Goal: Task Accomplishment & Management: Complete application form

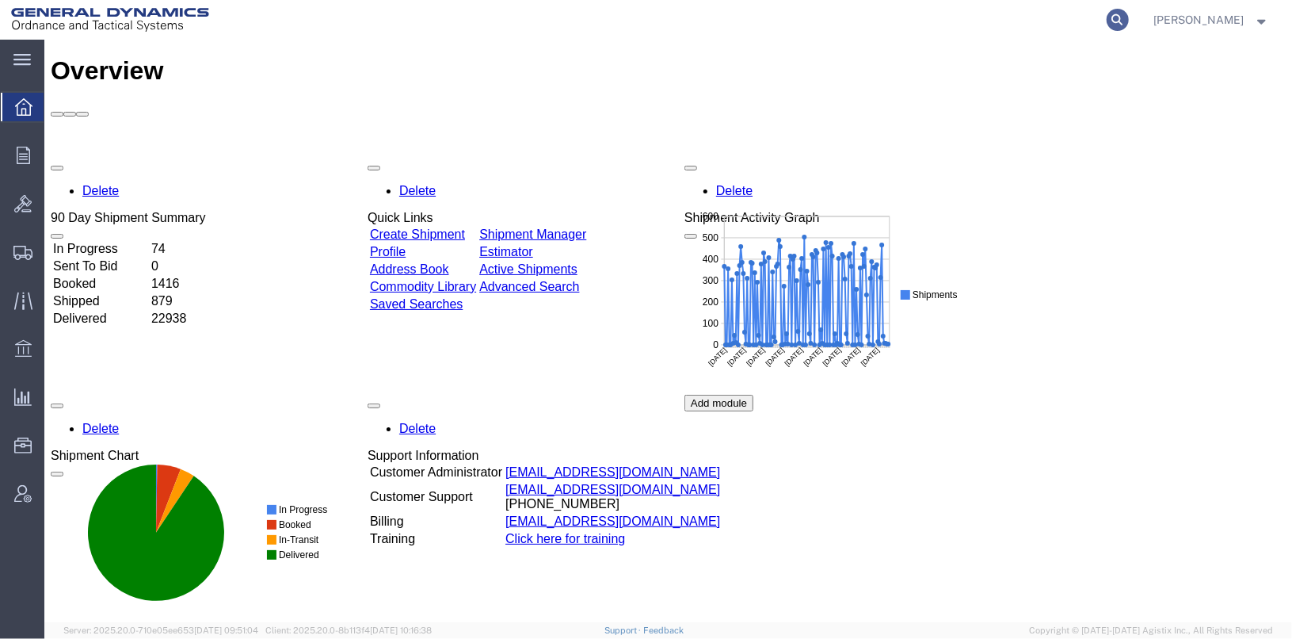
click at [1129, 22] on icon at bounding box center [1118, 20] width 22 height 22
type input "25302"
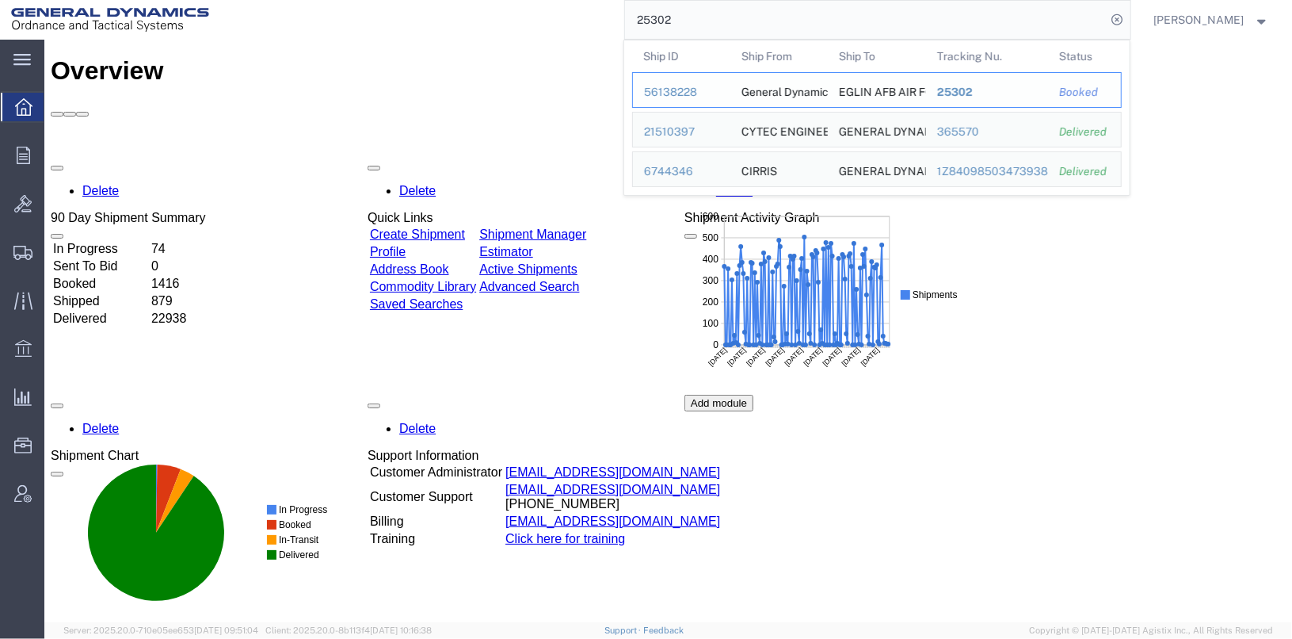
click at [694, 86] on div "56138228" at bounding box center [681, 92] width 75 height 17
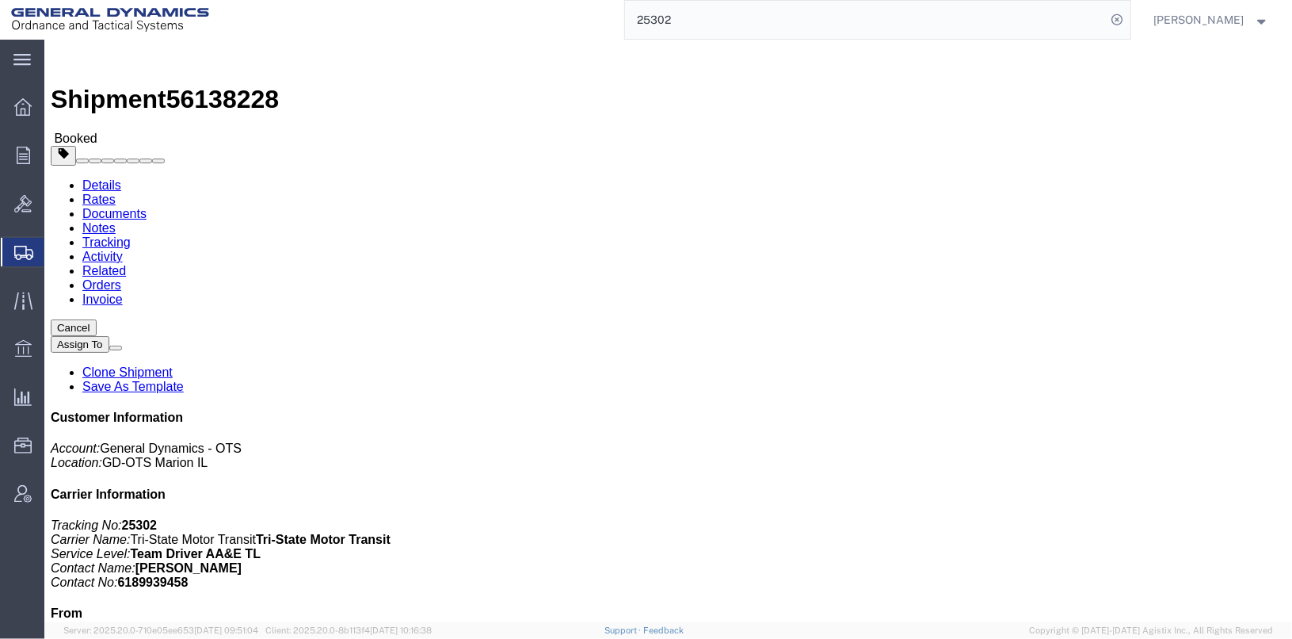
click link "Clone Shipment"
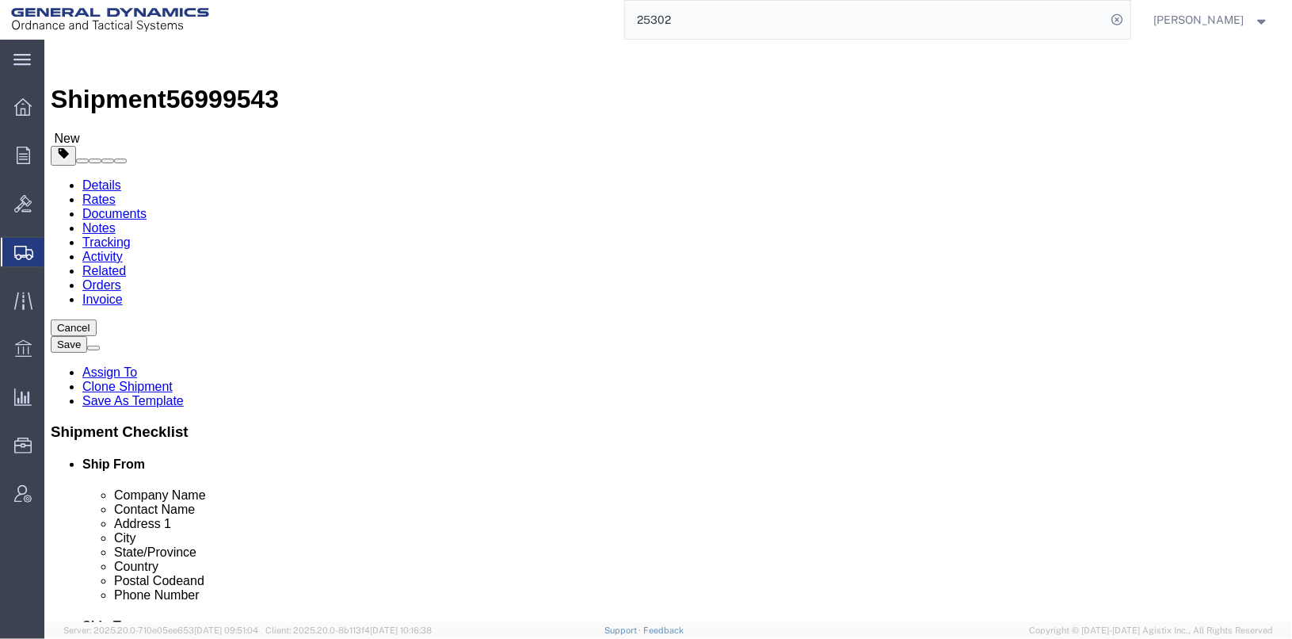
select select
drag, startPoint x: 742, startPoint y: 324, endPoint x: 629, endPoint y: 319, distance: 113.4
click div "[PERSON_NAME]"
click input "[PERSON_NAME]"
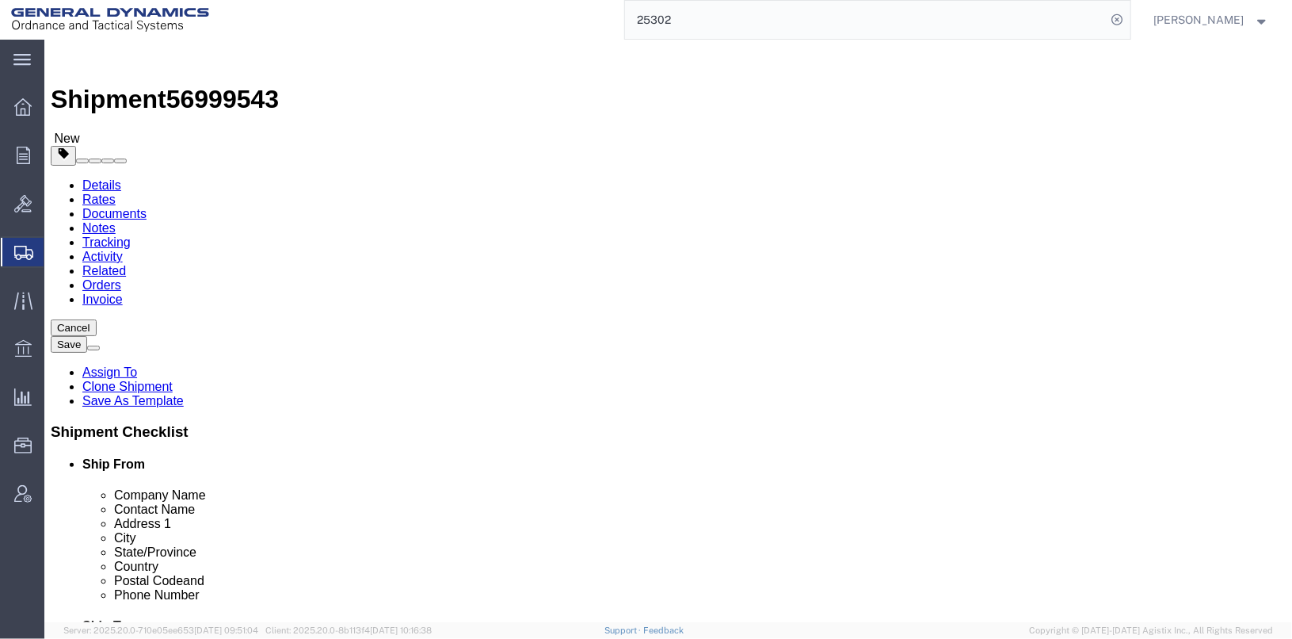
click input "[PERSON_NAME]"
type input "J"
click input "text"
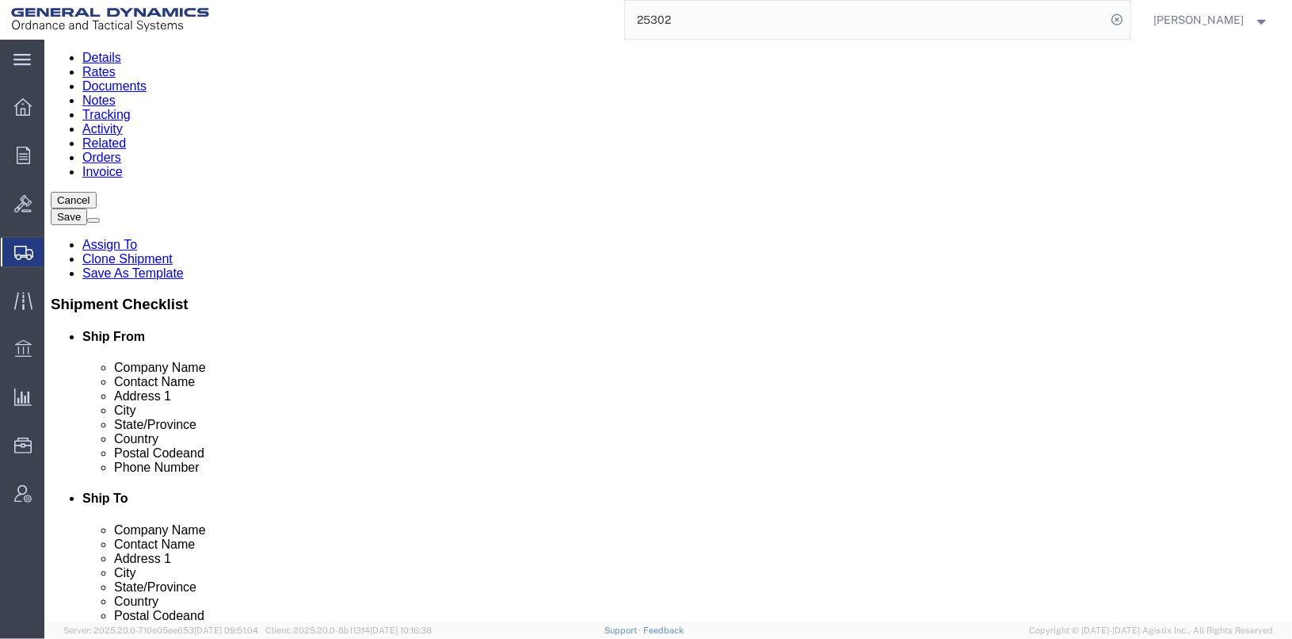
scroll to position [158, 0]
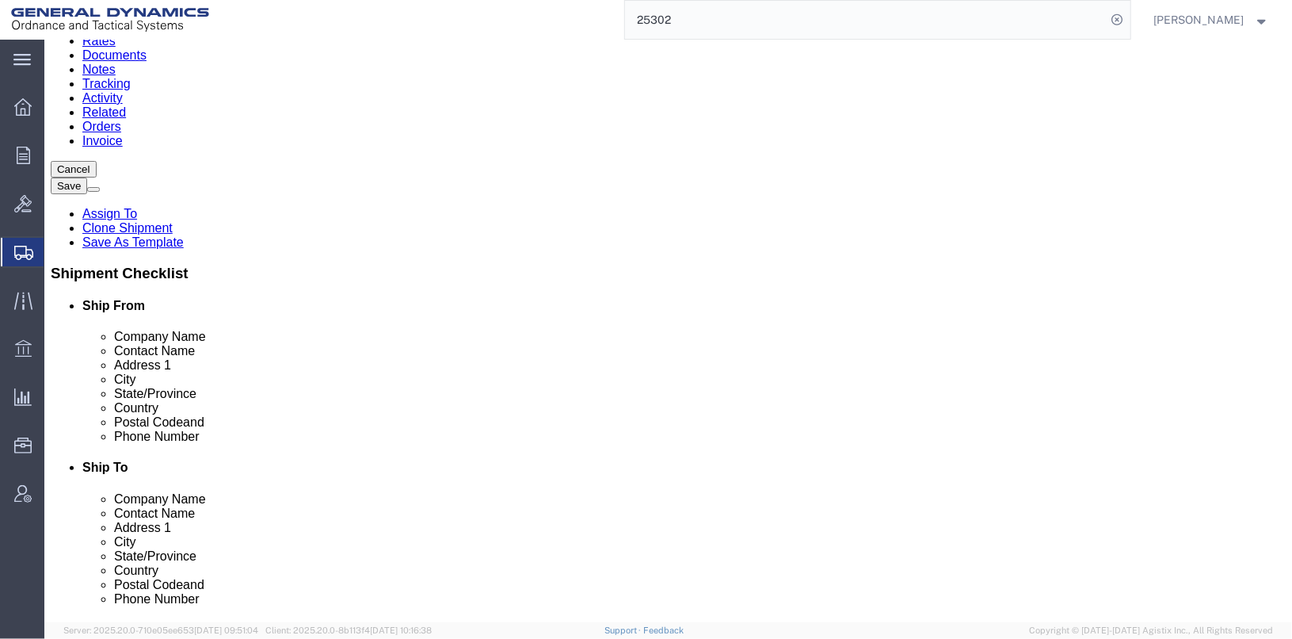
type input "[PERSON_NAME] GROCAN"
click input "[PHONE_NUMBER]"
type input "[PHONE_NUMBER]"
drag, startPoint x: 887, startPoint y: 375, endPoint x: 843, endPoint y: 383, distance: 45.2
click div "7057"
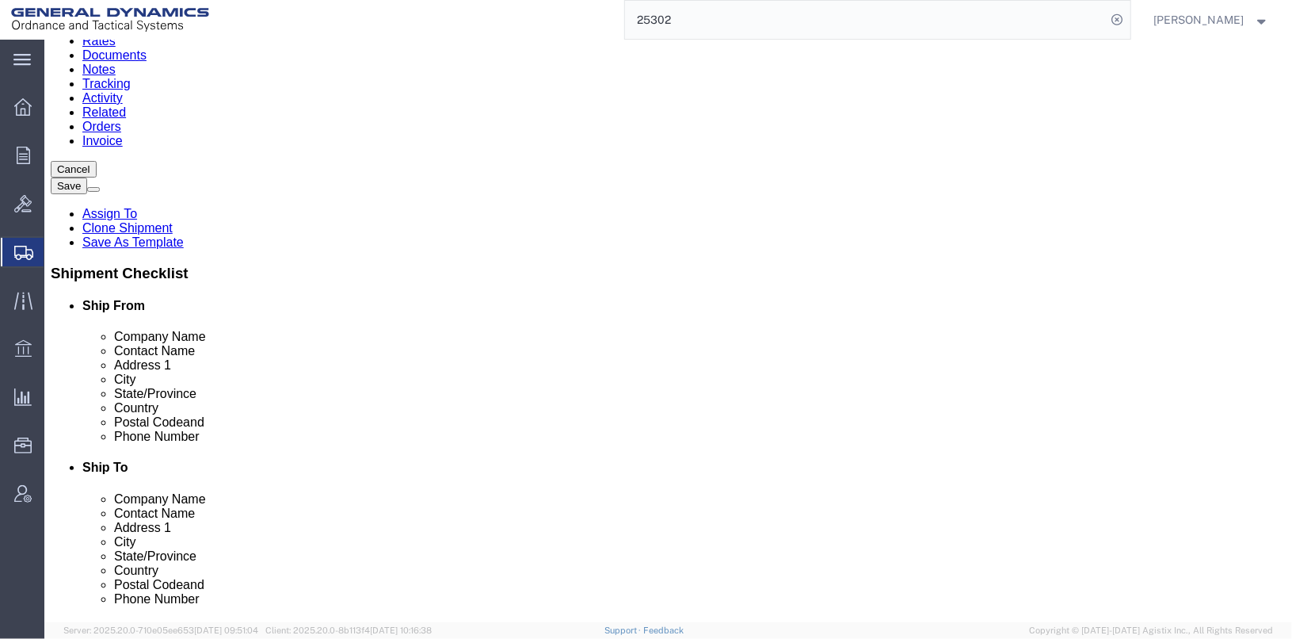
click div "6"
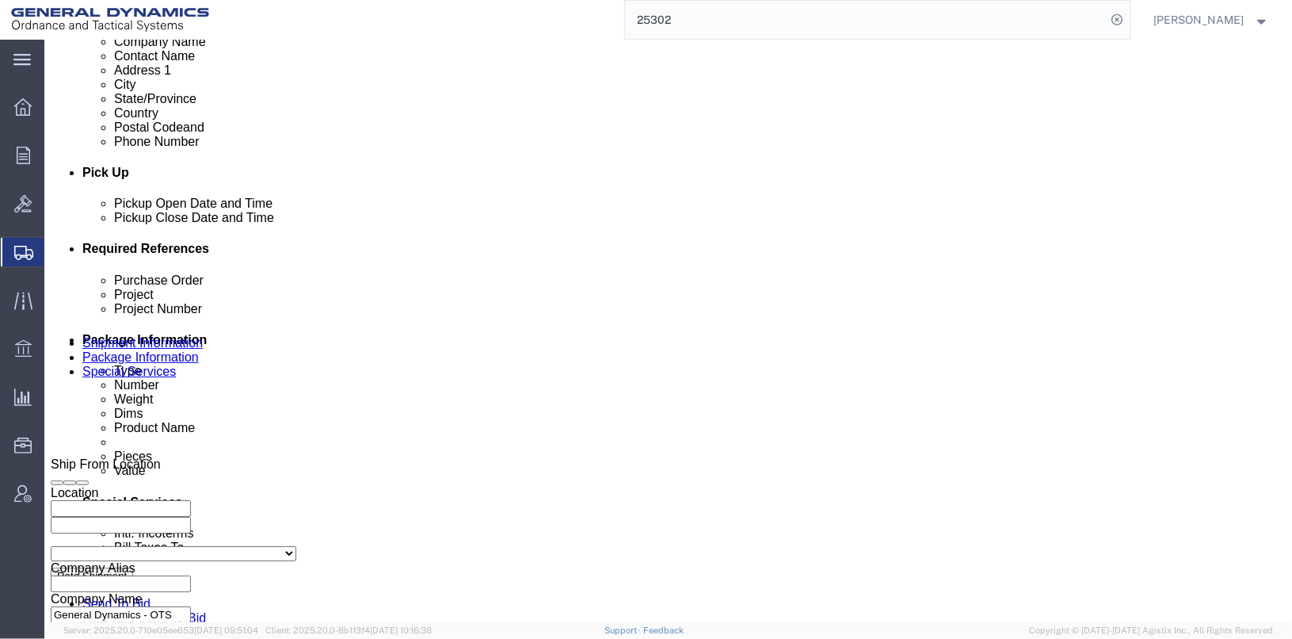
scroll to position [475, 0]
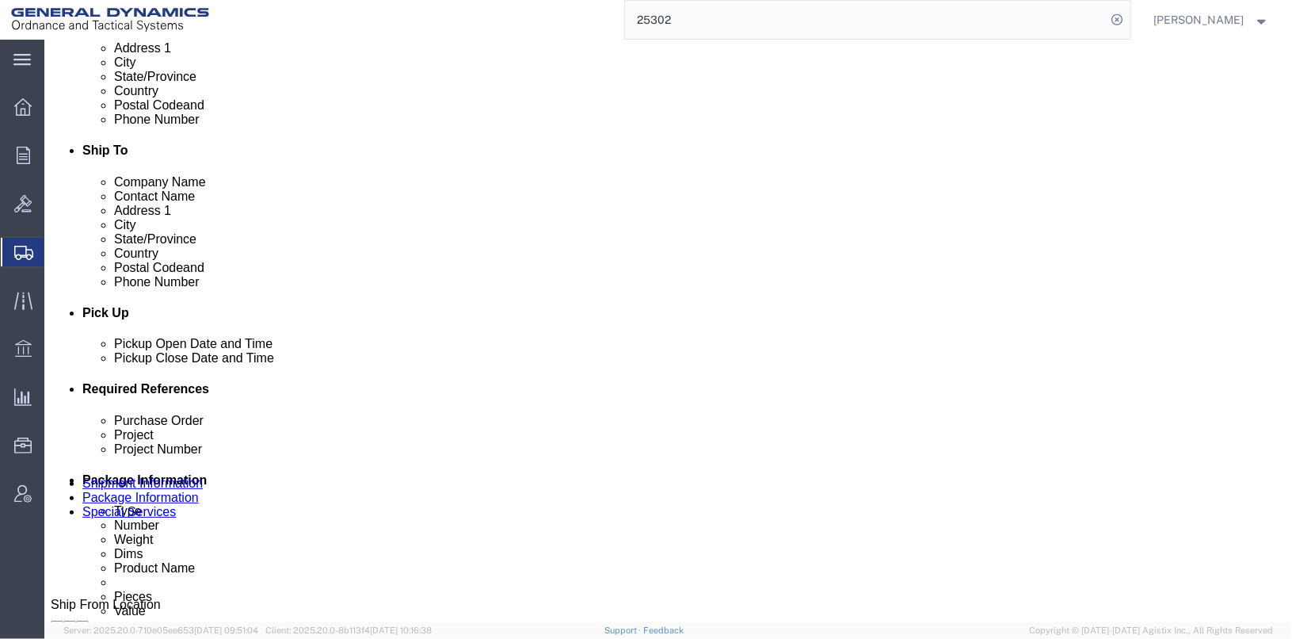
click div "[DATE] 4:40 PM"
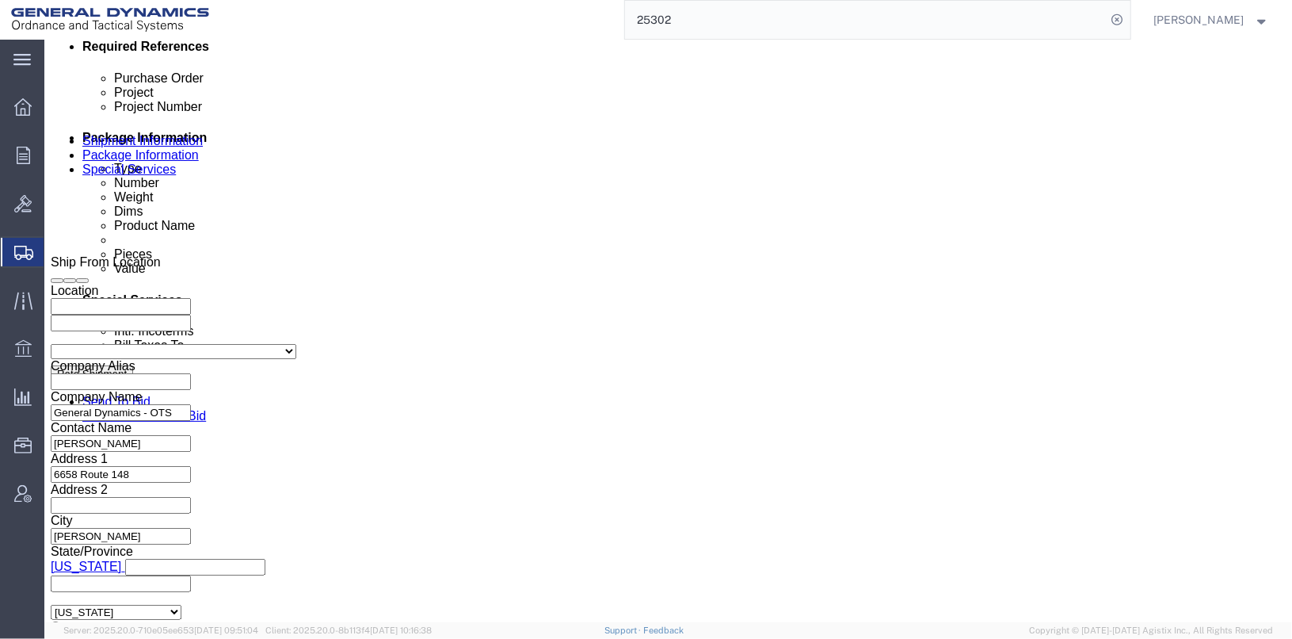
click div "Close Time 4:40 PM [DATE] 4:40 PM - [DATE] 4:40 PM Cancel Apply"
click button "Apply"
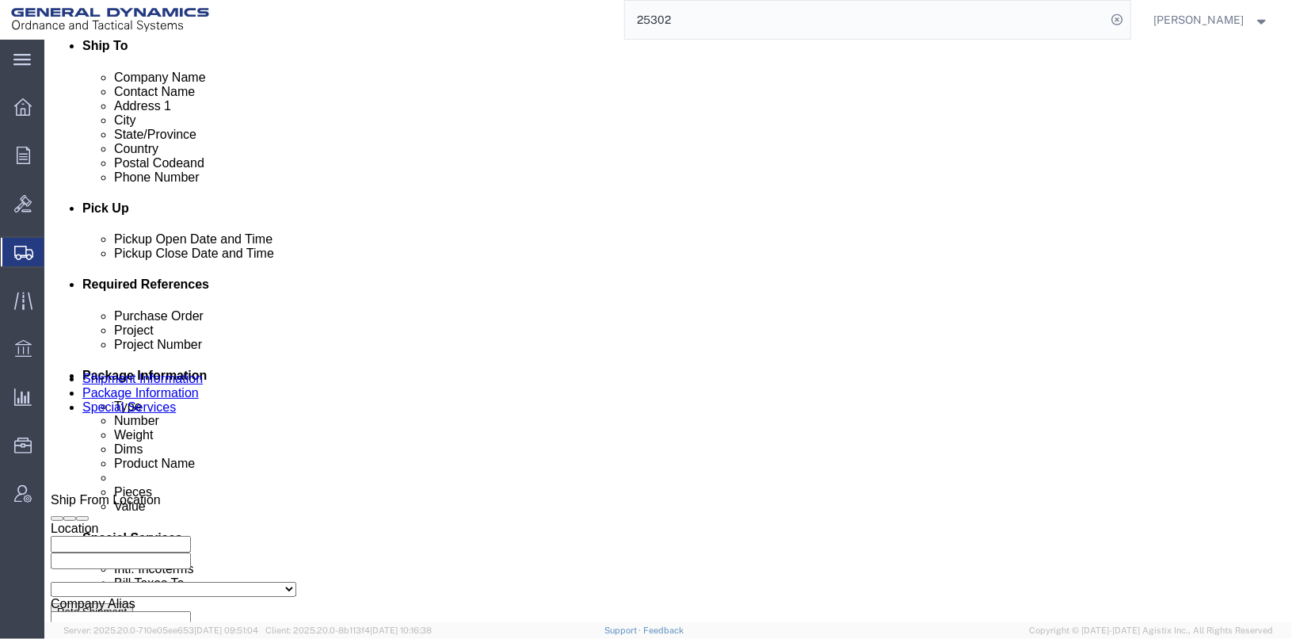
click div "[DATE] 3:40 PM"
click input "3:40 PM"
click input "6:40 PM"
type input "6:40 AM"
click button "Apply"
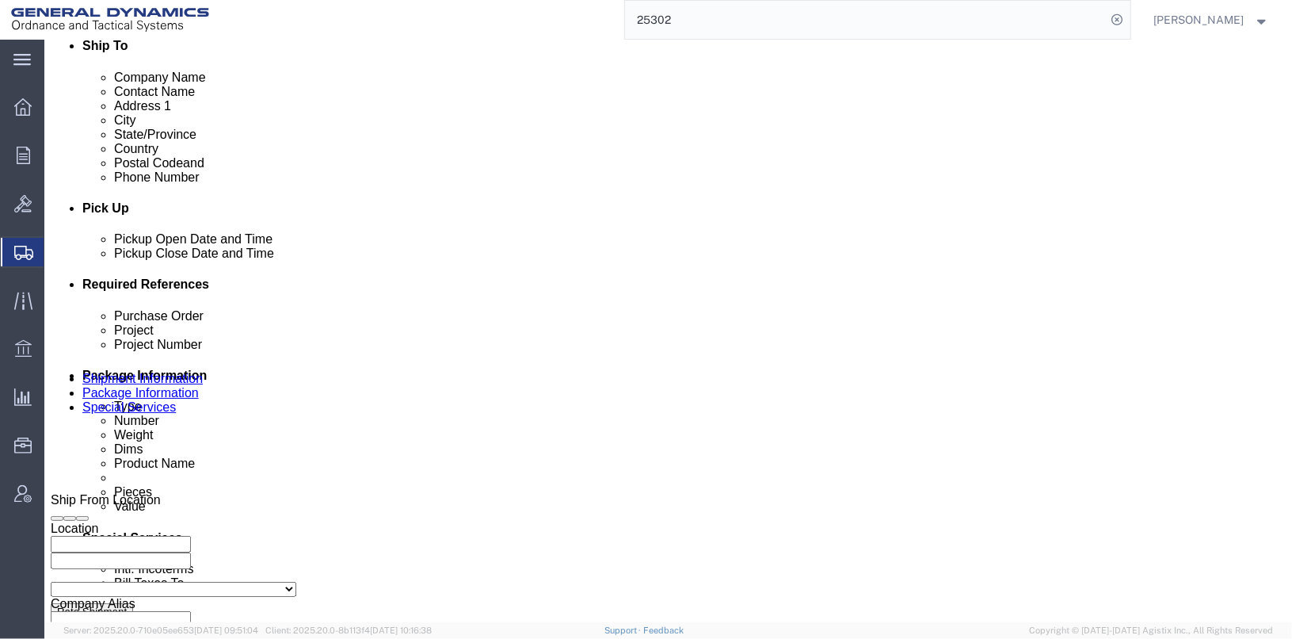
click div "[DATE] 4:40 PM"
type input "3:40 PM"
click button "Apply"
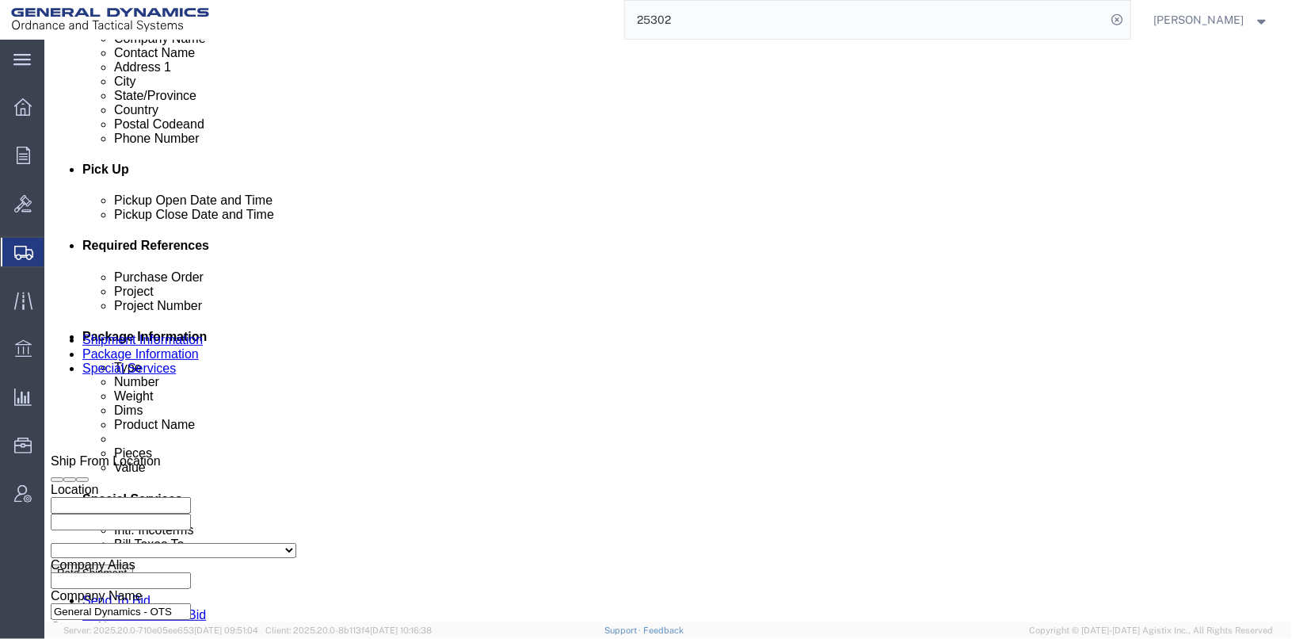
scroll to position [659, 0]
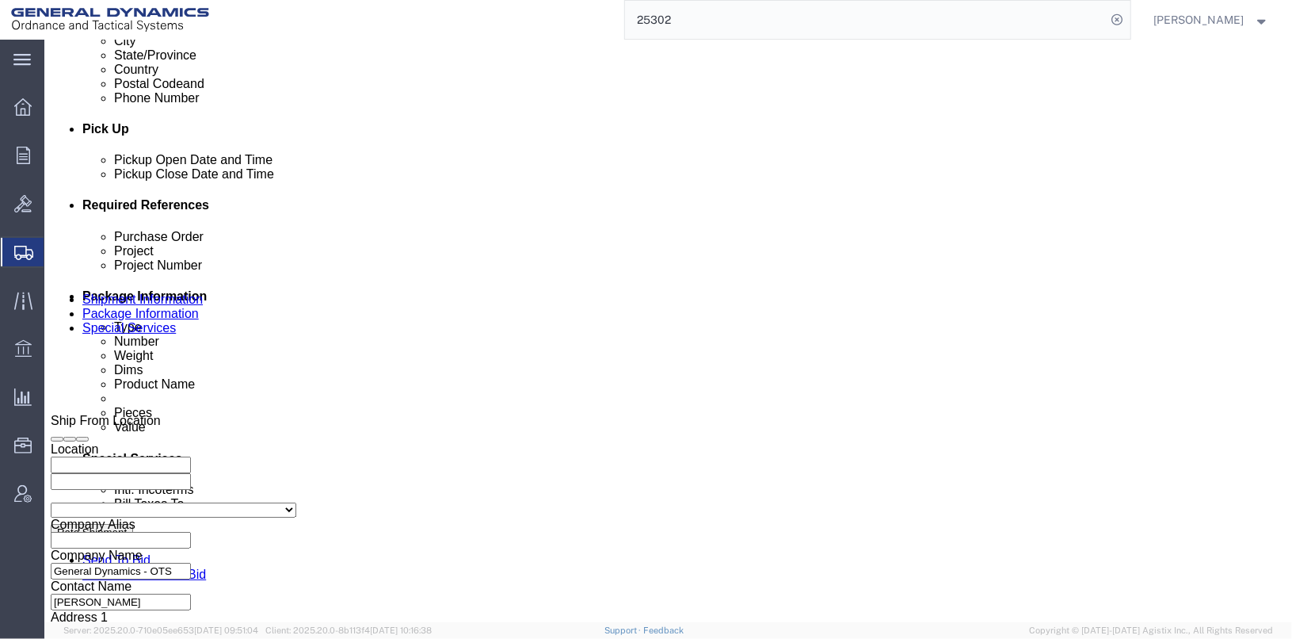
click input "25302"
type input "25441"
drag, startPoint x: 822, startPoint y: 326, endPoint x: 693, endPoint y: 338, distance: 128.9
click div "Project 201F0194"
drag, startPoint x: 881, startPoint y: 320, endPoint x: 762, endPoint y: 329, distance: 119.2
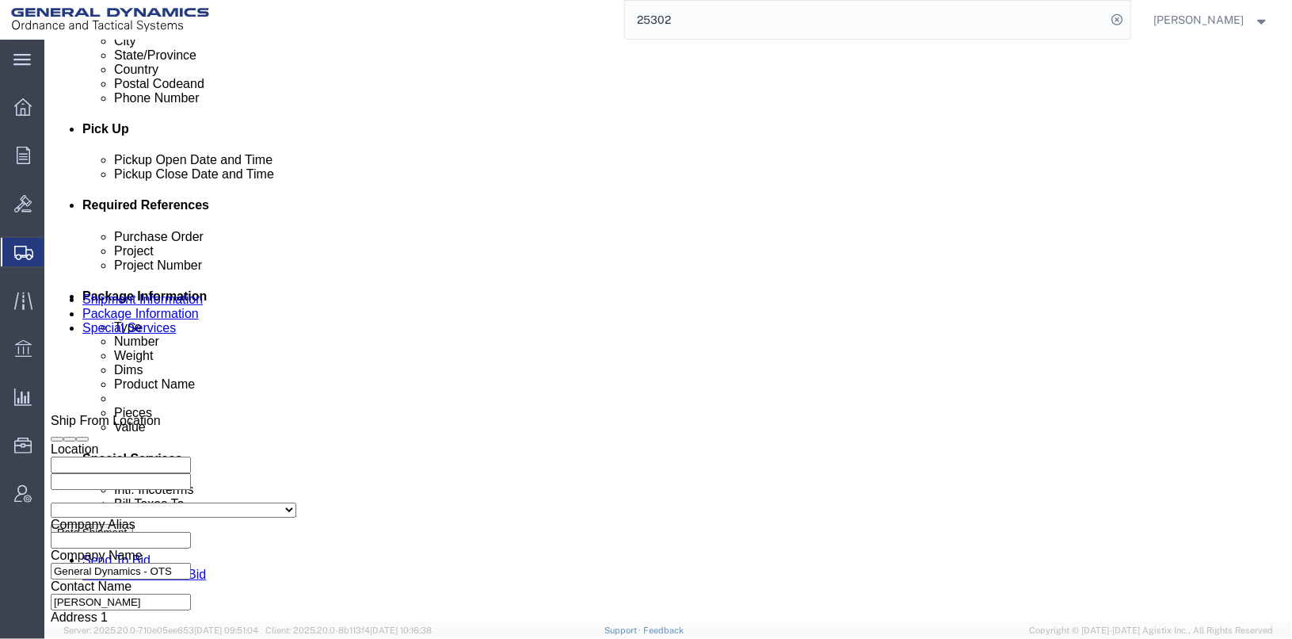
click input "201F0202 / 201F0194"
type input "201F0202 / 201F0194"
click input "201F0194"
type input "2"
paste input "201F0202 / 201F0194"
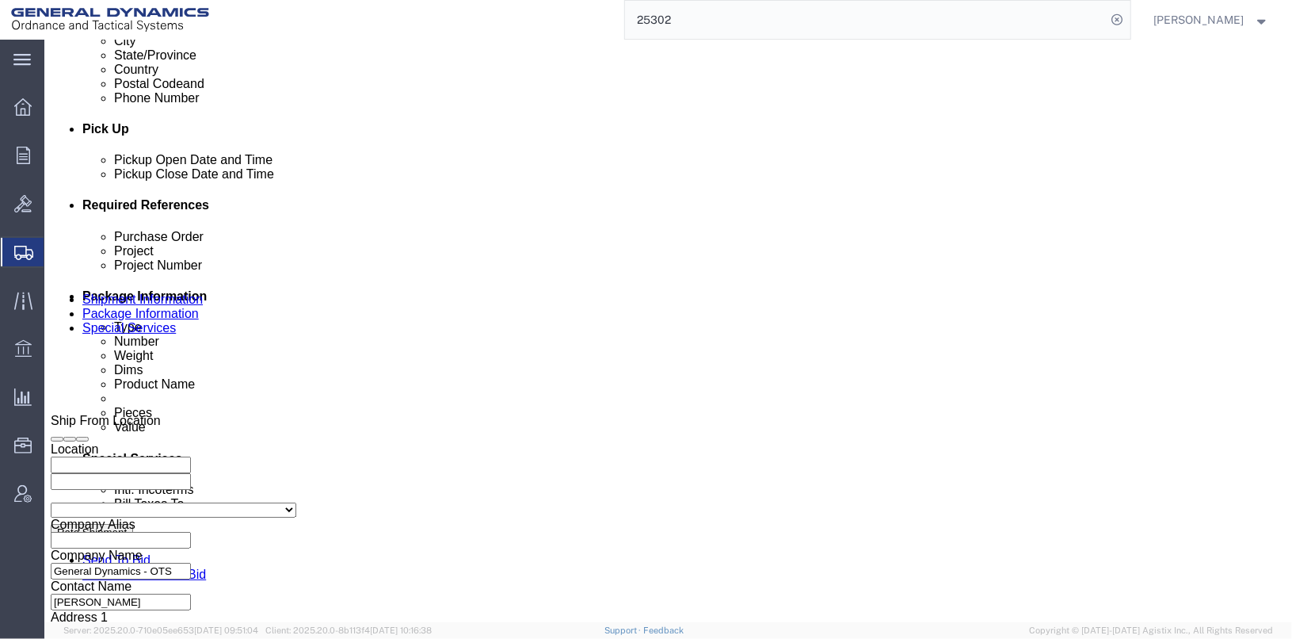
type input "201F0202 / 201F0194"
click input "TRK-994 TRL-224061"
click input "TRK- TRL-224061"
type input "TRK- TRL-"
drag, startPoint x: 548, startPoint y: 357, endPoint x: 437, endPoint y: 353, distance: 111.0
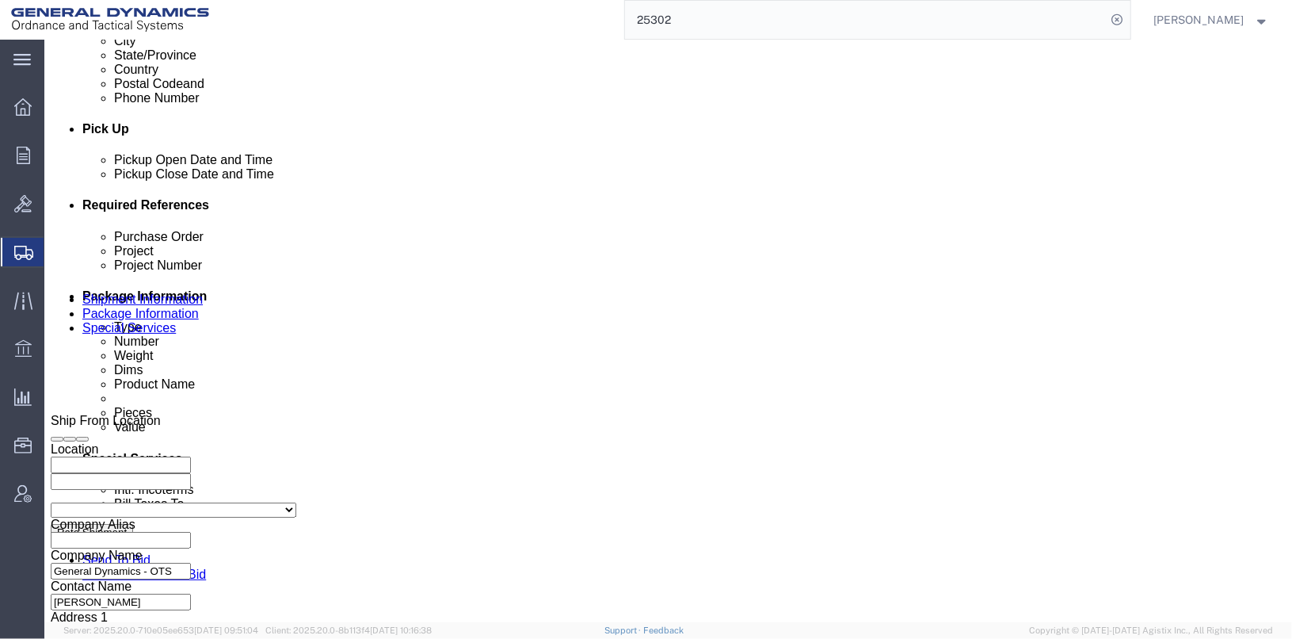
click div "Select Account Type Activity ID Airline Appointment Number ASN Batch Request # …"
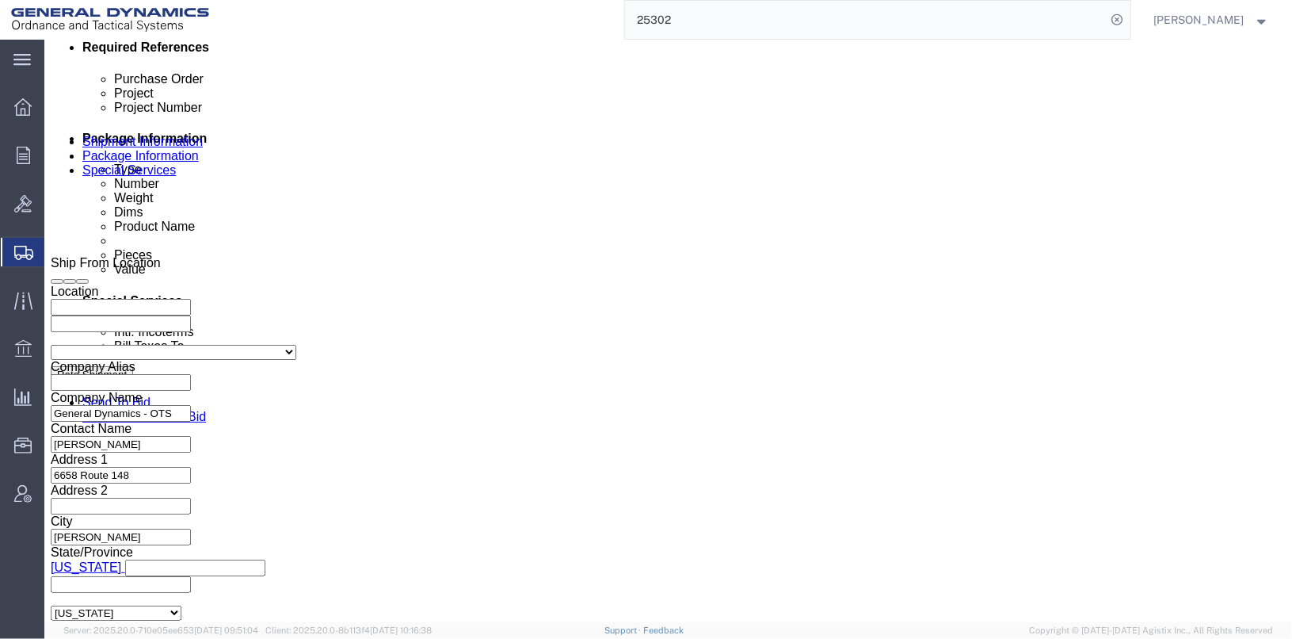
scroll to position [818, 0]
type input "024990/024991"
click button "Continue"
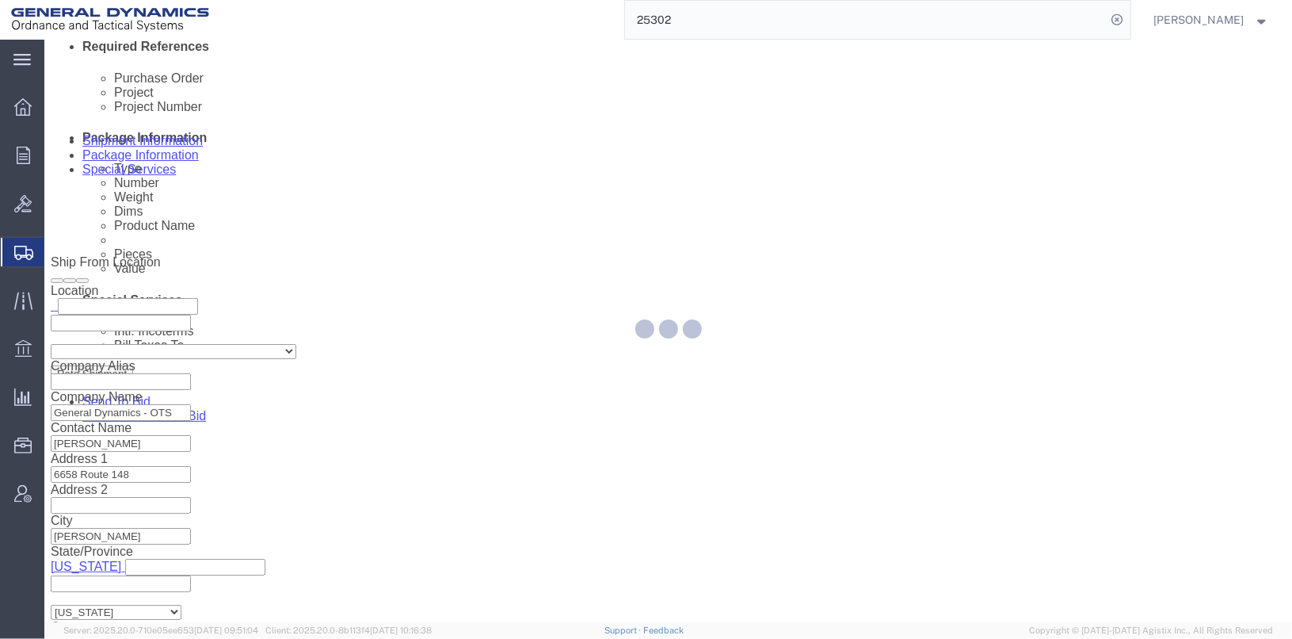
scroll to position [31, 0]
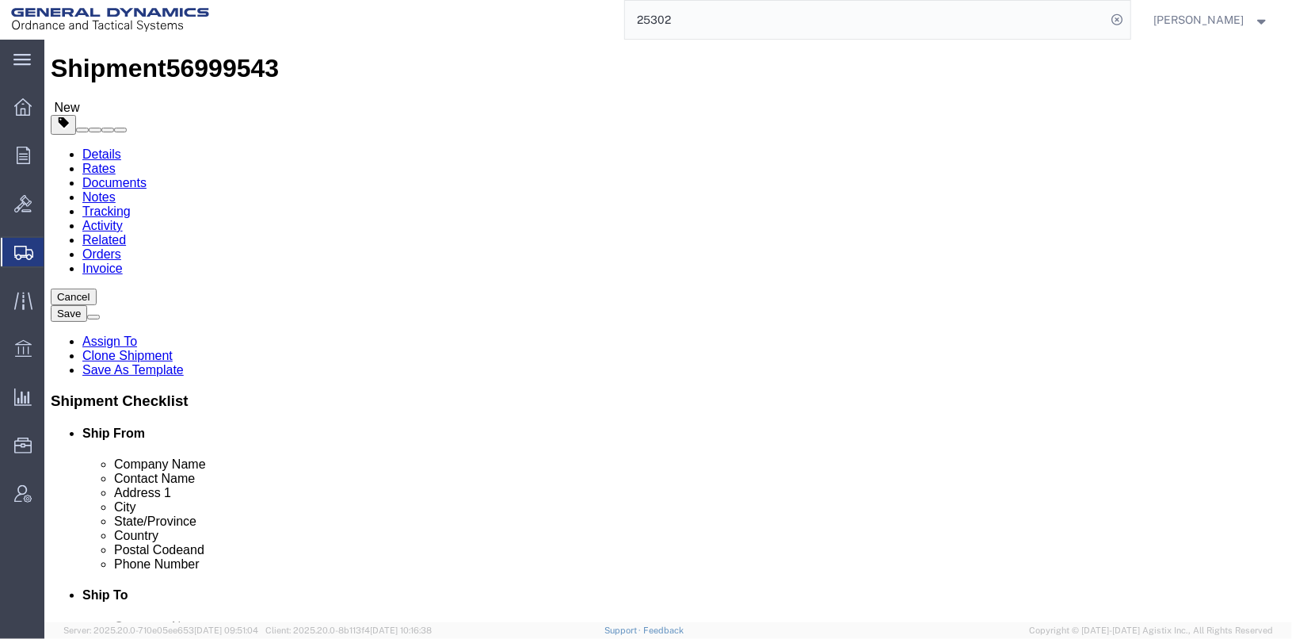
click input "2"
type input "1"
click input "2"
type input "1"
click dd "575.00 Each"
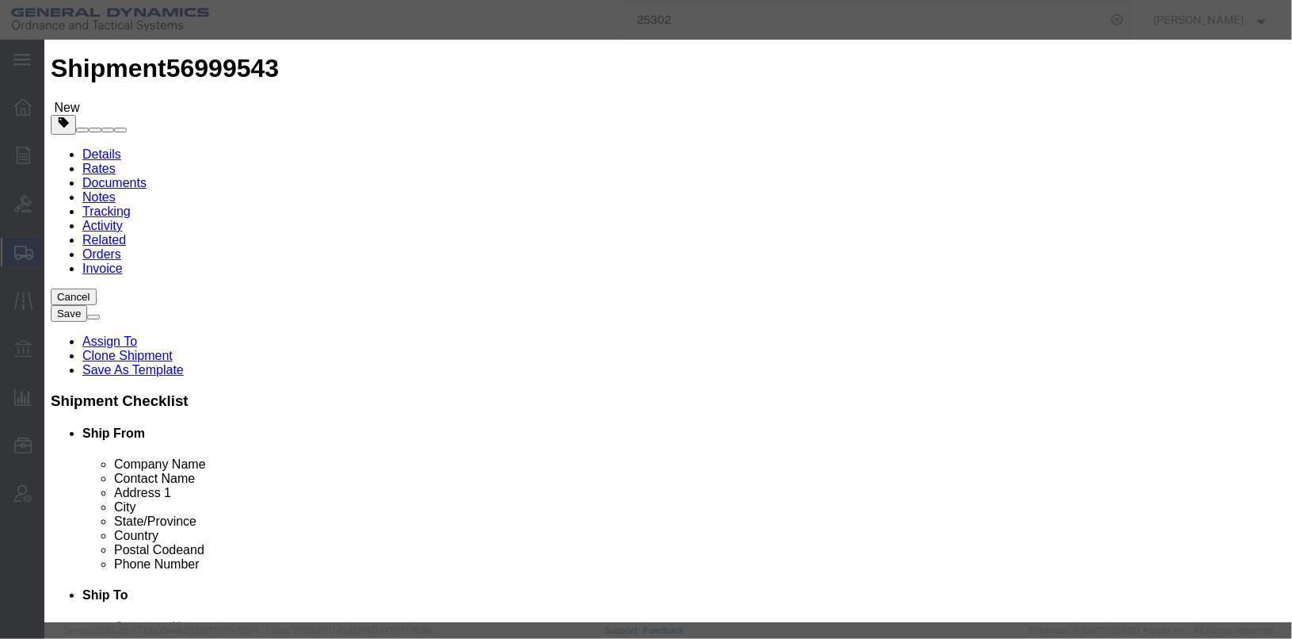
click button "button"
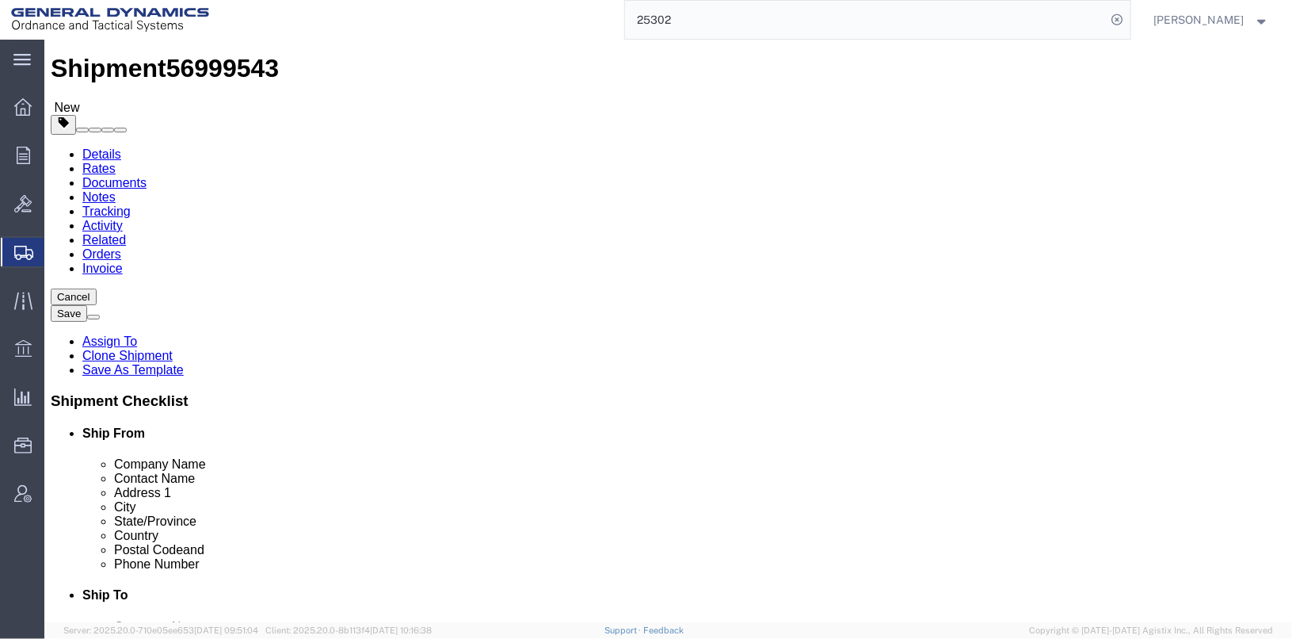
click input "1"
type input "2"
click input "1"
type input "2"
click dd "575.00 Each"
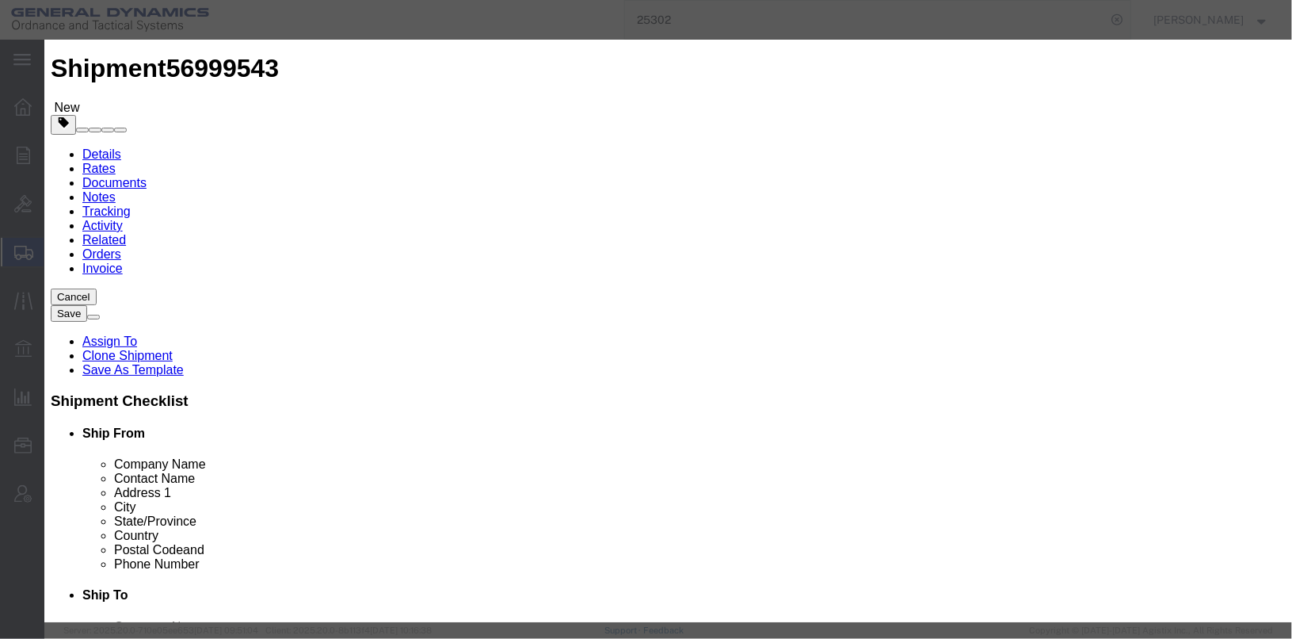
click textarea "CARTRIDGE ASS'Y, 30MM, PGU-13D/B 1 FULL CAN @575 1 EMPTY FILLER CAN LOT# OLM25F…"
type textarea "CARTRIDGE ASS'Y, 30MM, PGU-13D/B 1 FULL CAN @575 1 EMPTY FILLER CAN LOT# OLM25J…"
click button "Save & Close"
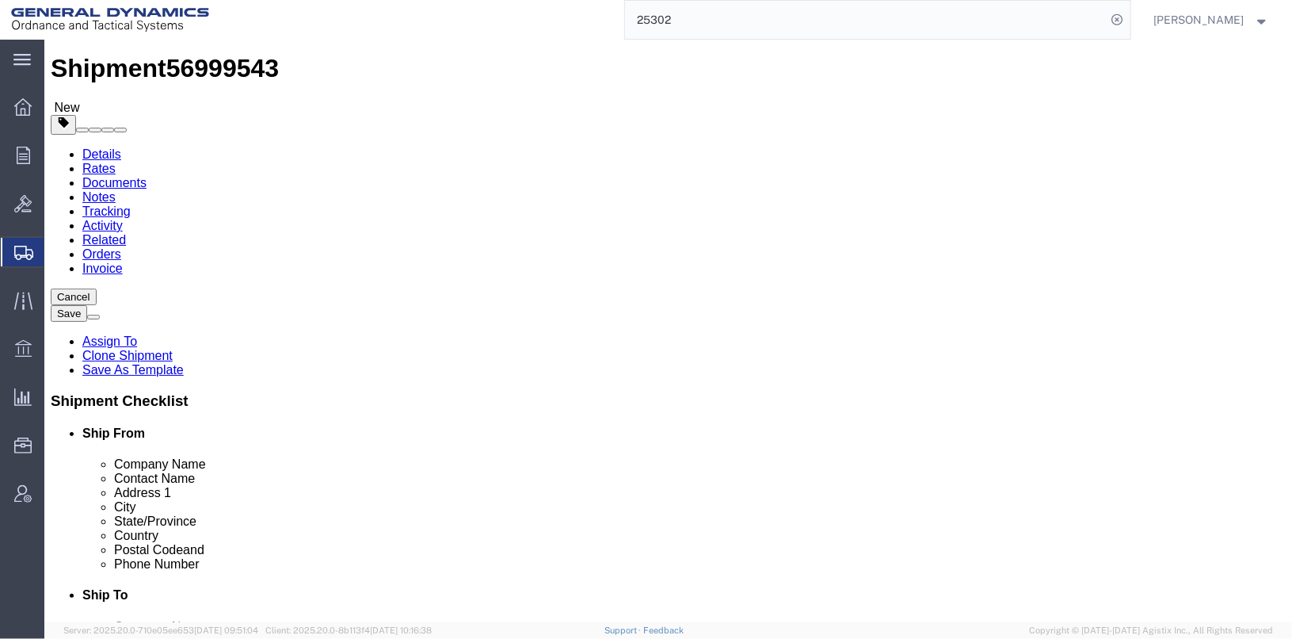
click dd "575.00 Each"
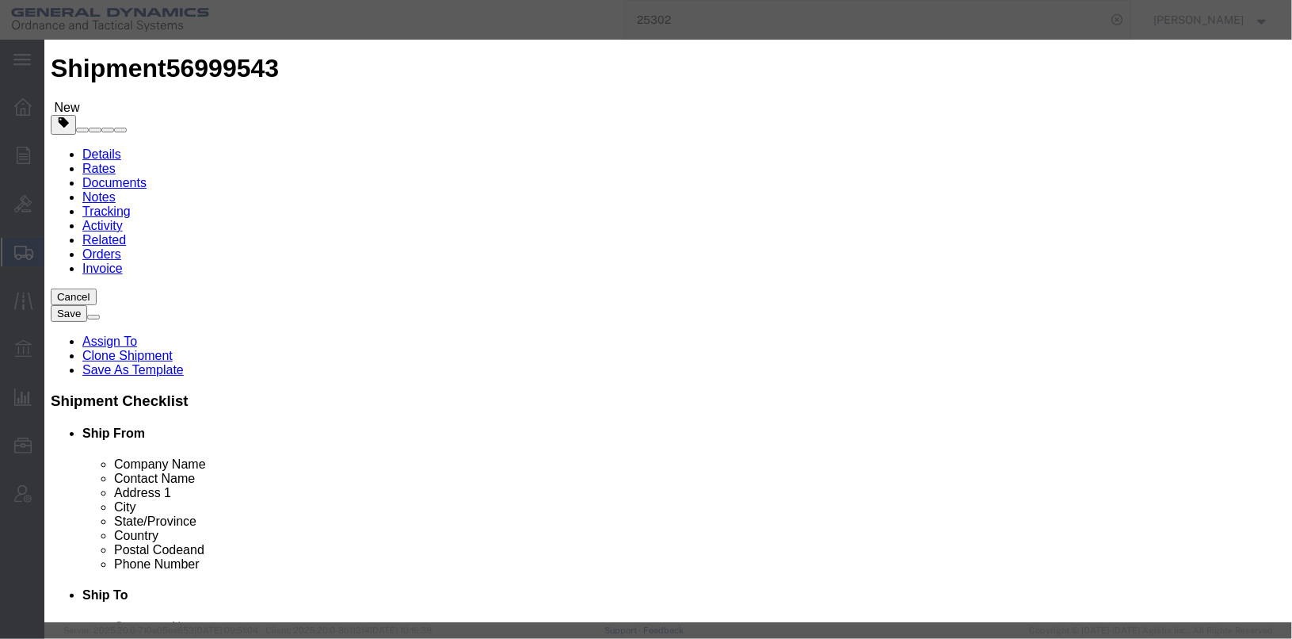
scroll to position [31, 0]
click textarea "CARTRIDGE ASS'Y, 30MM, PGU-13D/B 1 FULL CAN @575 1 EMPTY FILLER CAN LOT# OLM25F…"
type textarea "CARTRIDGE ASS'Y, 30MM, PGU-13D/B 1 FULL CAN @575 1 EMPTY FILLER CAN LOT# OLM25J…"
click button "Save & Close"
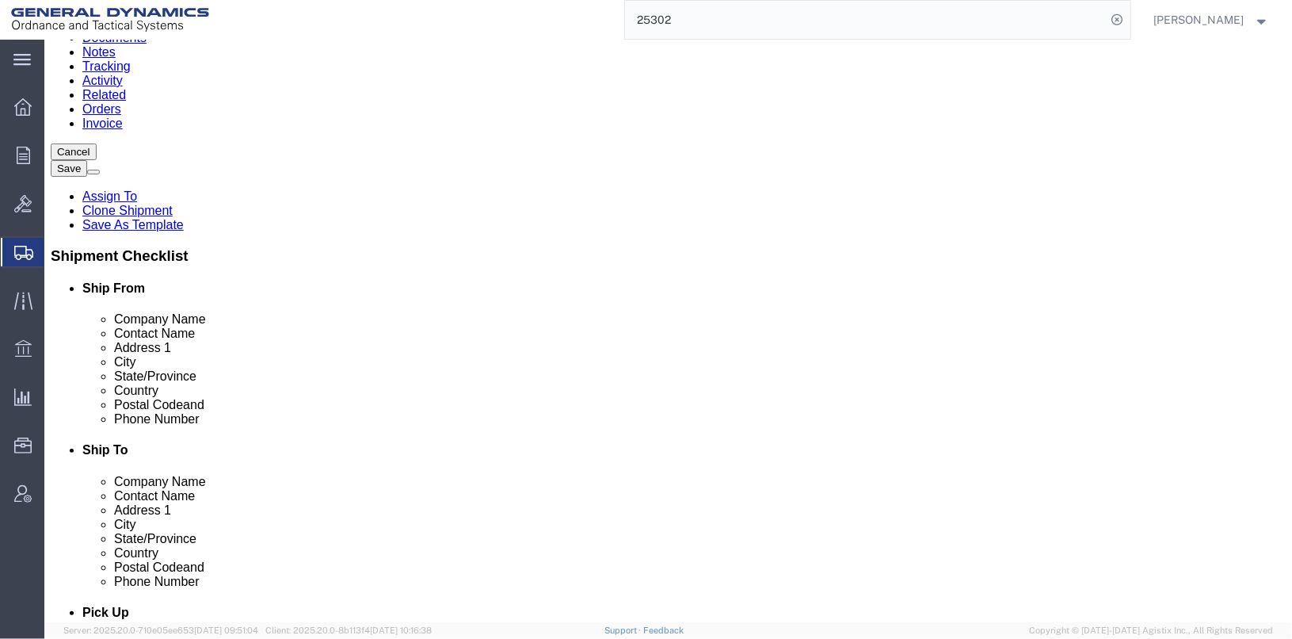
scroll to position [246, 0]
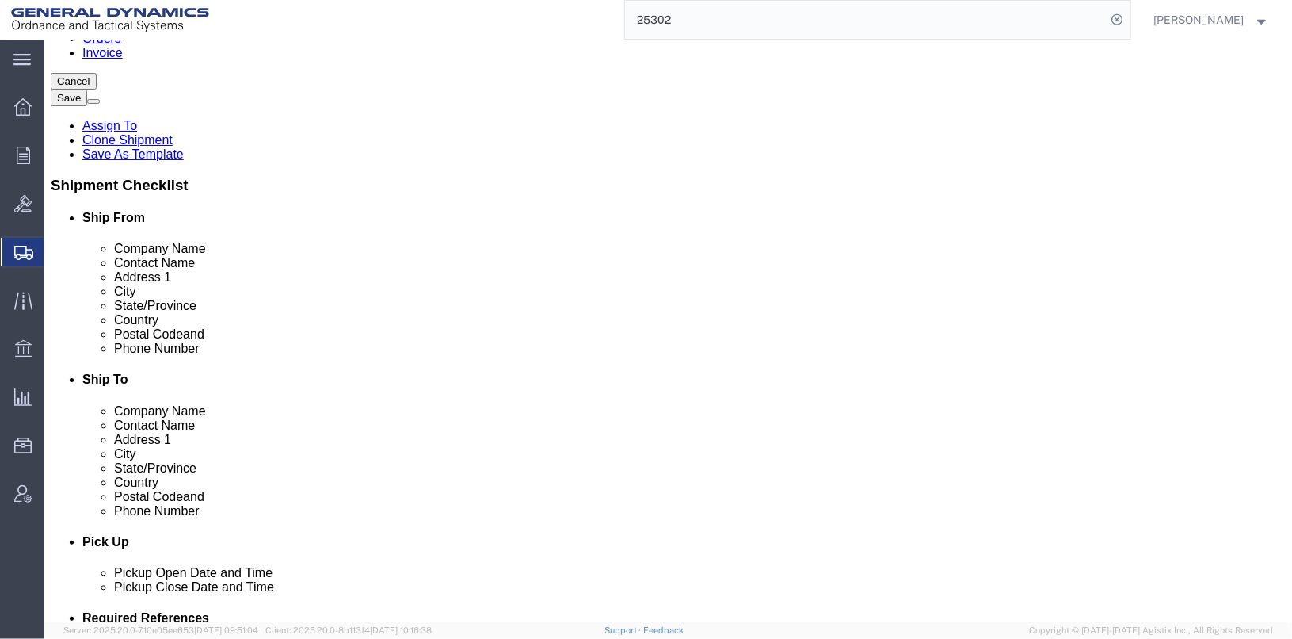
click link "Add Package"
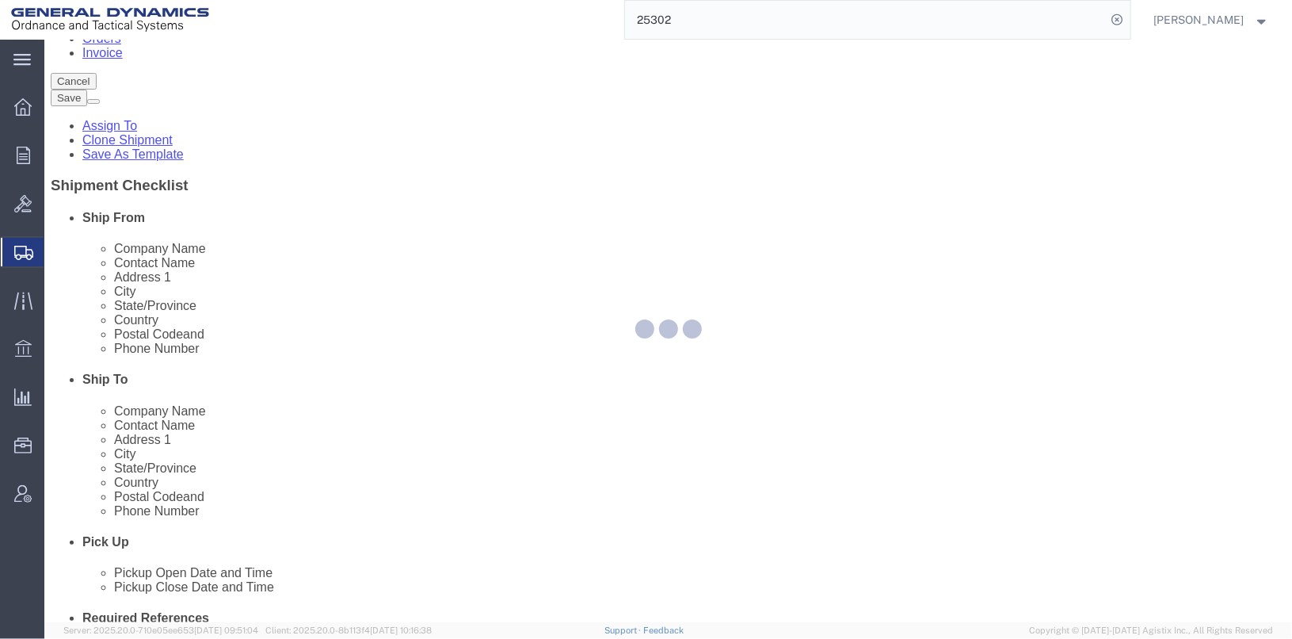
scroll to position [31, 0]
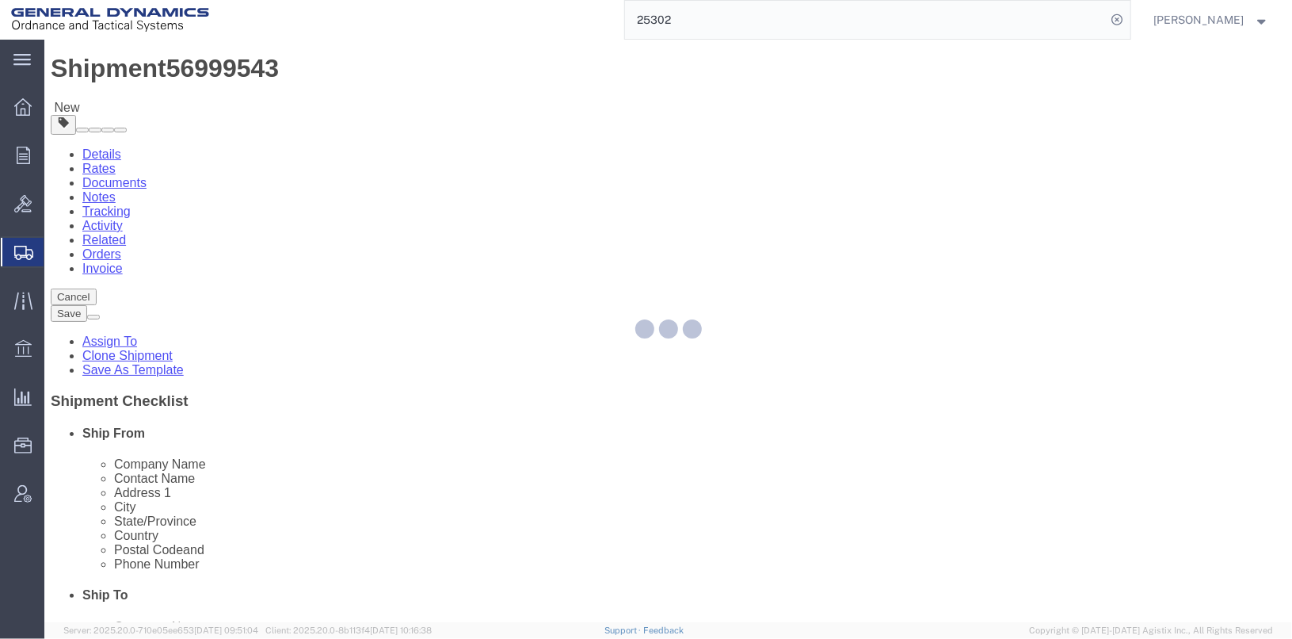
select select "CANS"
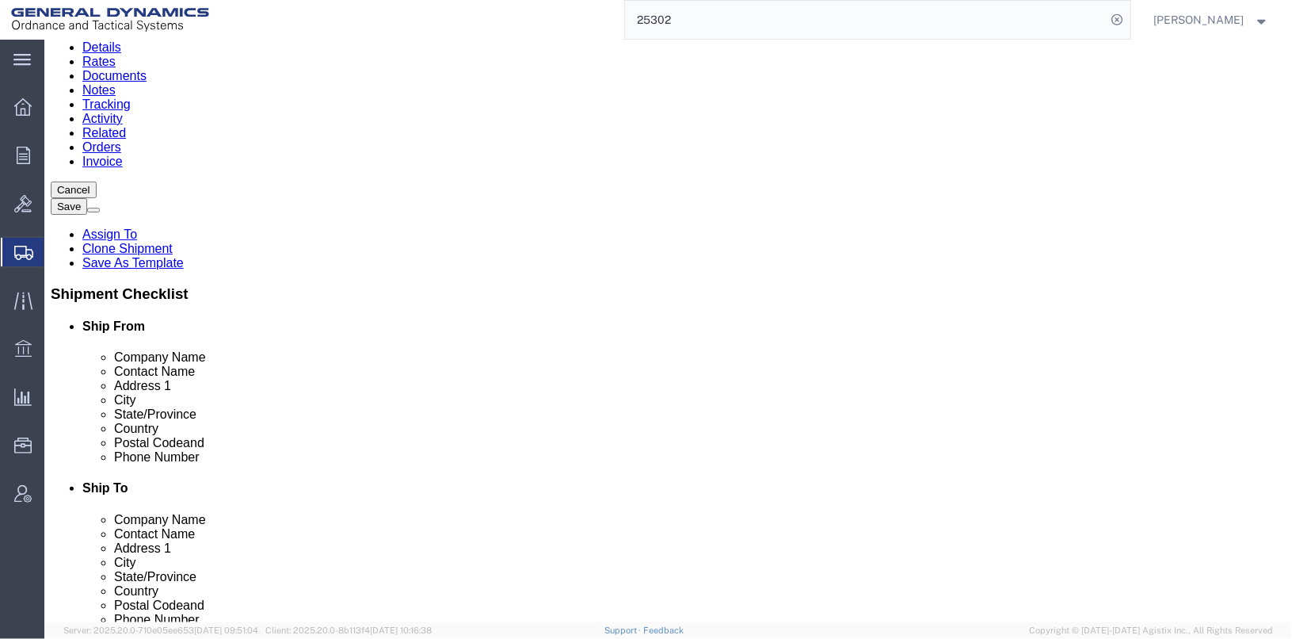
scroll to position [348, 0]
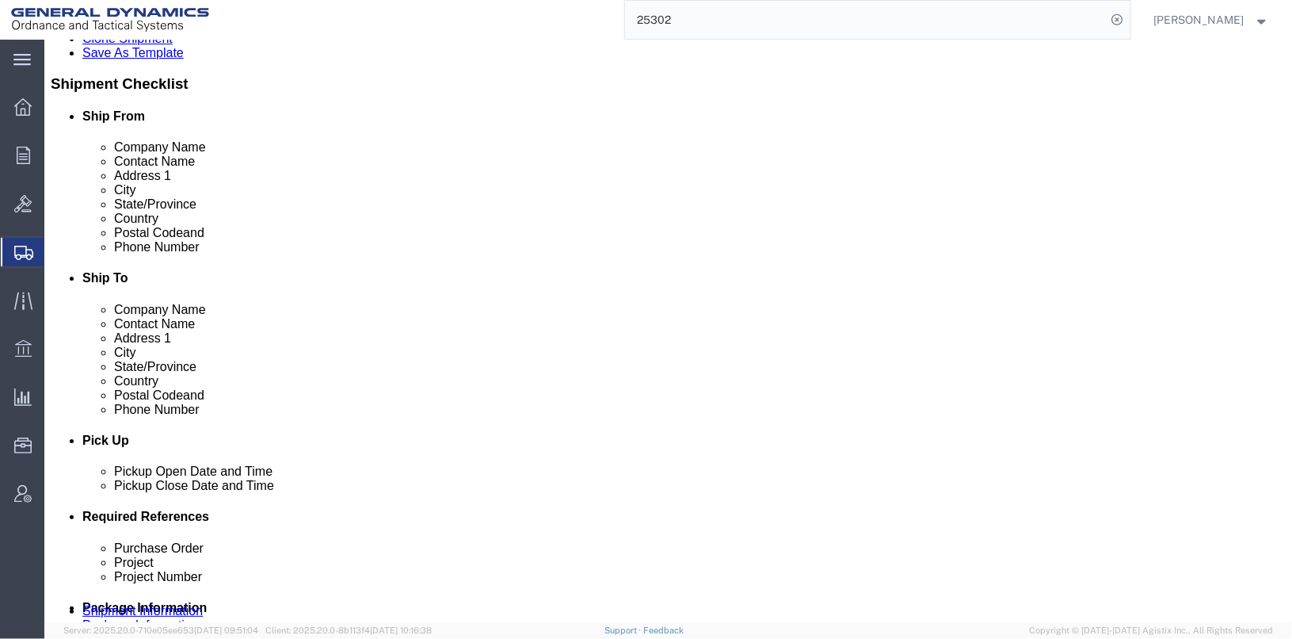
click select "Select Bale(s) Basket(s) Bolt(s) Bottle(s) Buckets Bulk Bundle(s) Can(s) Cardbo…"
select select "SKID"
click select "Select Bale(s) Basket(s) Bolt(s) Bottle(s) Buckets Bulk Bundle(s) Can(s) Cardbo…"
click div "2 x Can(s) Package Type Select Bale(s) Basket(s) Bolt(s) Bottle(s) Buckets Bulk…"
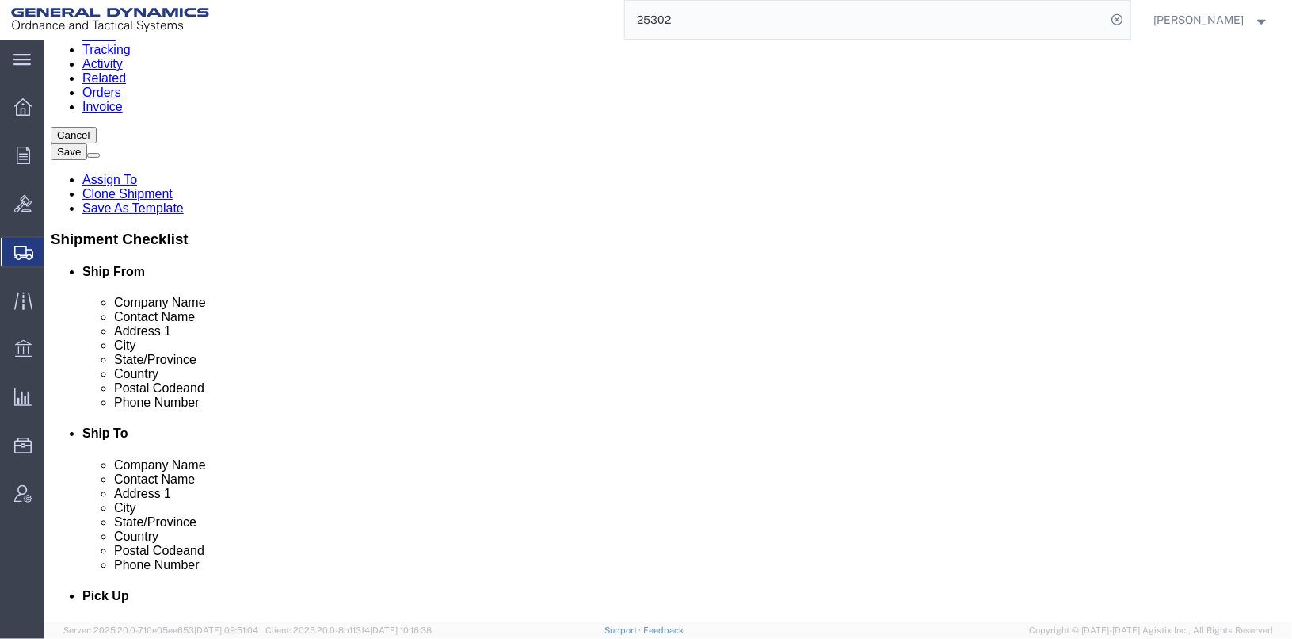
scroll to position [395, 0]
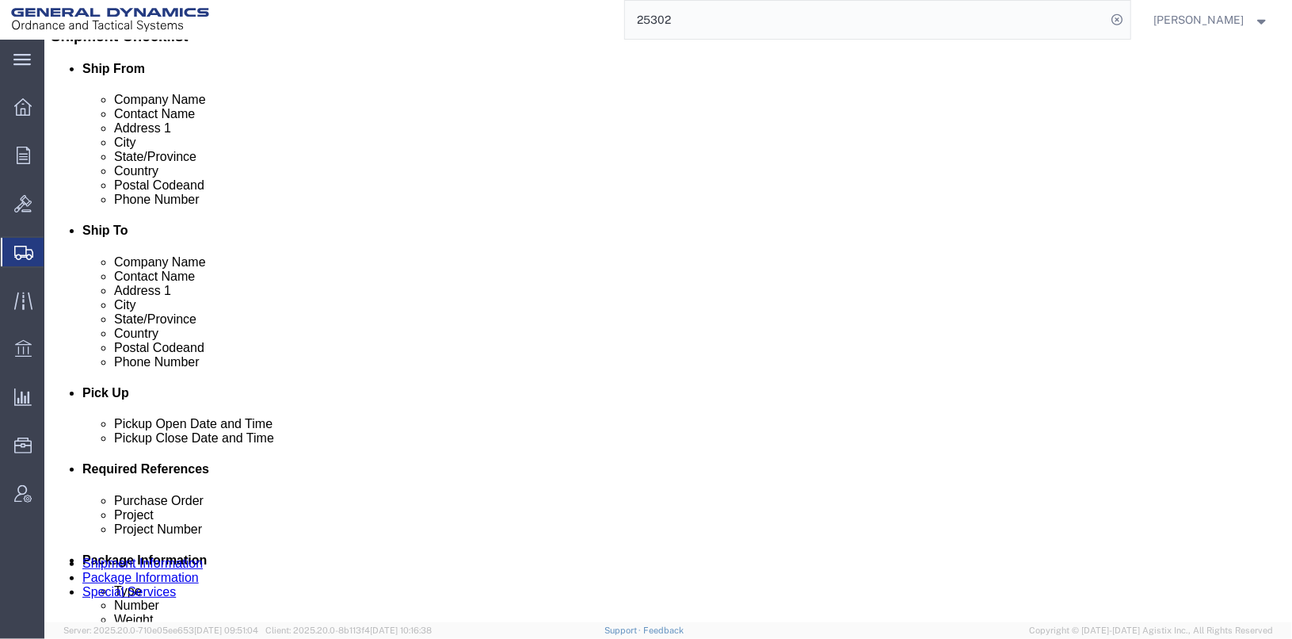
click input "text"
type input "48"
type input "40"
type input "24"
drag, startPoint x: 211, startPoint y: 410, endPoint x: 95, endPoint y: 410, distance: 115.7
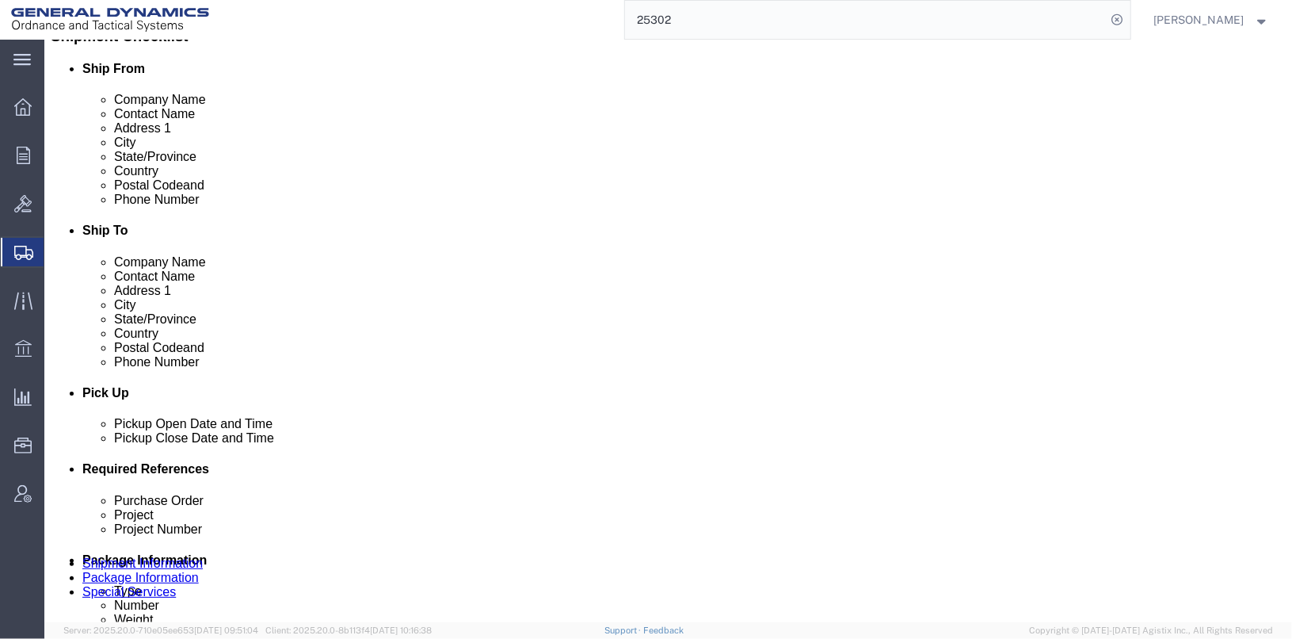
click div "Weight 0.00 Select kgs lbs Ship. t°"
type input "510"
click link "Add Content"
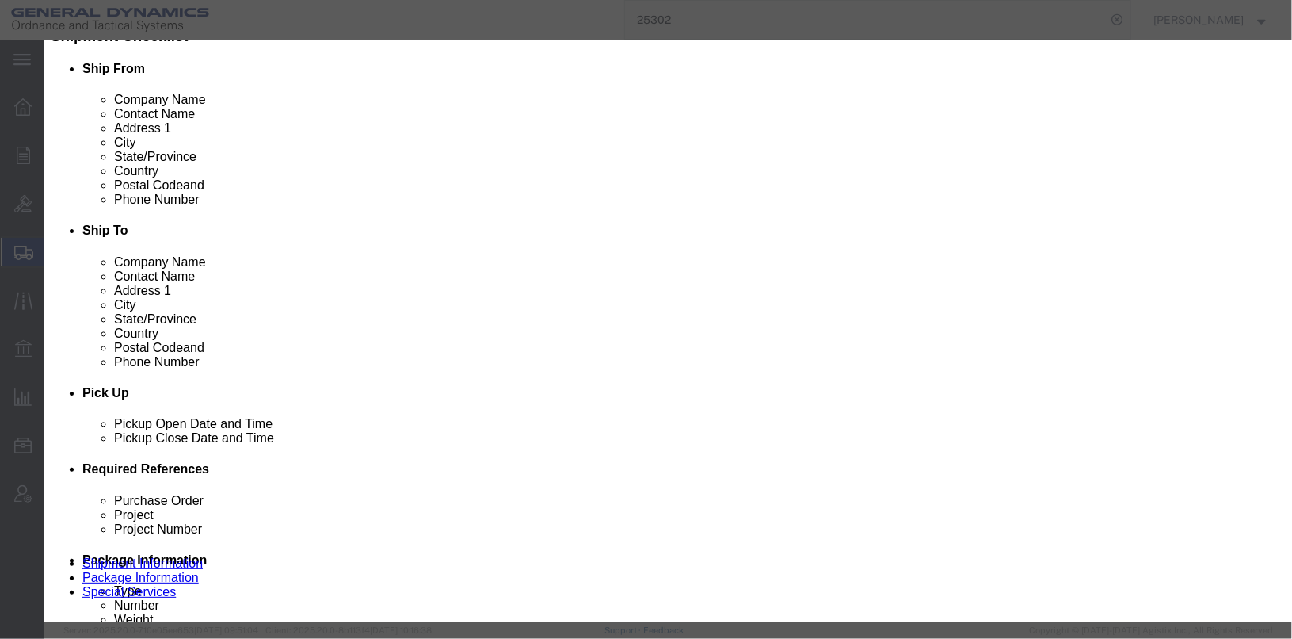
click input "text"
type input "200610300-70"
click td "Name: CARTRIDGE ASS'Y, 30MM, PGU-15A/B"
checkbox input "true"
type input "33"
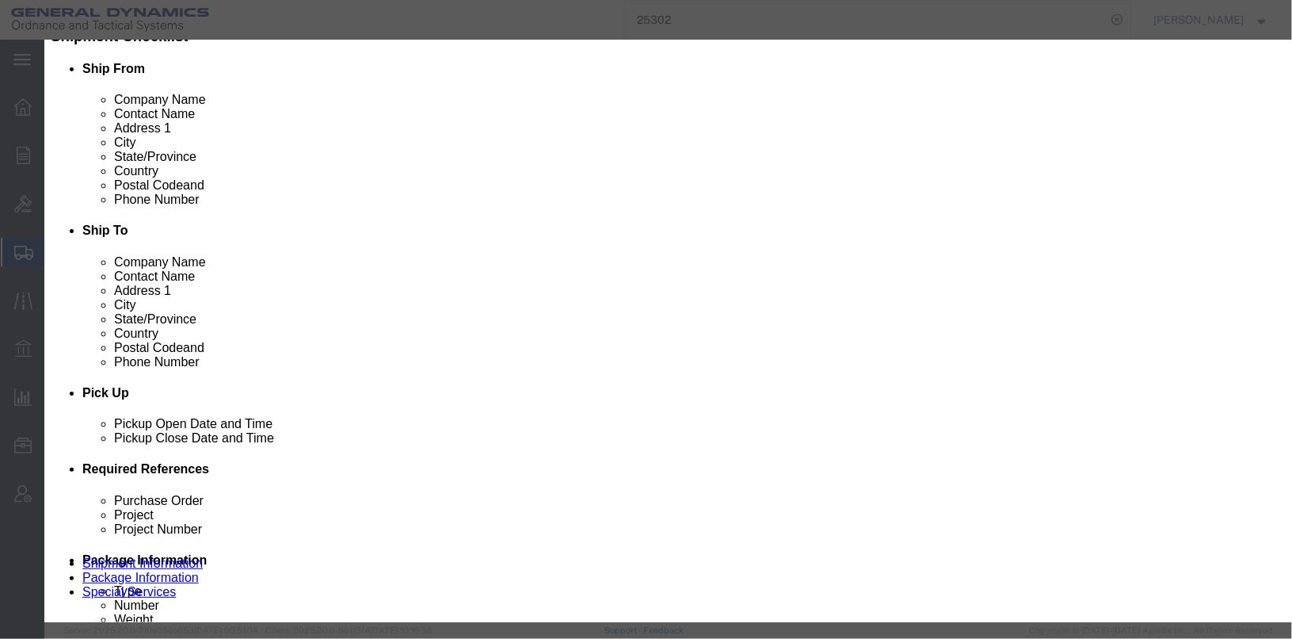
select select "USD"
select select "US"
select select "ORGN"
type input "CARTRIDGES FOR WEAPONS, INERT PROJECTILE"
type input "UN0417"
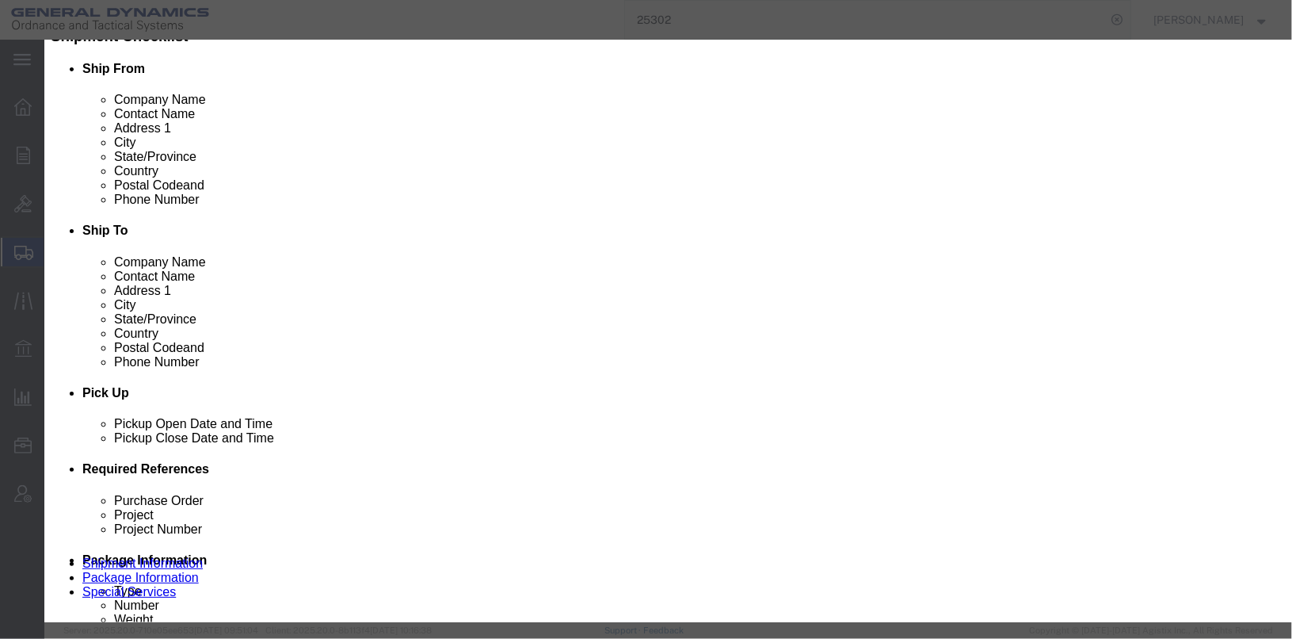
select select
type input "0.33"
select select
type input "CARTRIDGE ASS'Y, 30MM, PGU-15A/B"
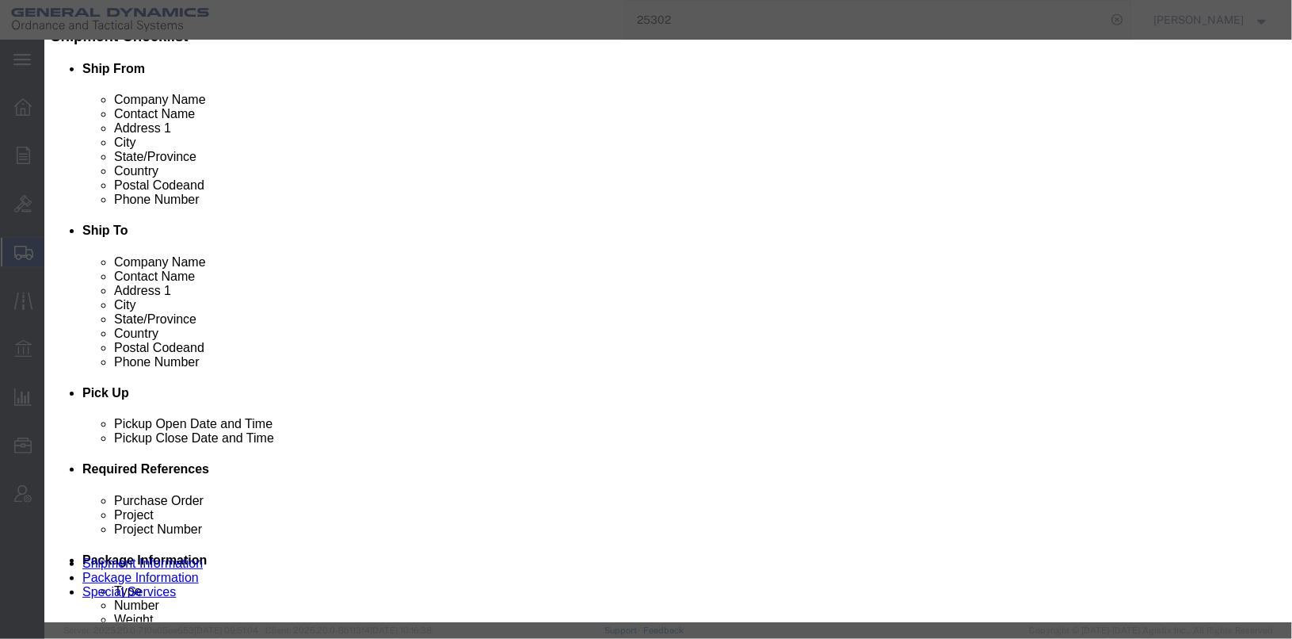
type input "200610300-70"
type textarea "CARTRIDGE ASS'Y, 30MM, PGU-15A/B"
type input "[PERSON_NAME],[GEOGRAPHIC_DATA]"
type input "200610300-70"
drag, startPoint x: 388, startPoint y: 157, endPoint x: 355, endPoint y: 156, distance: 33.3
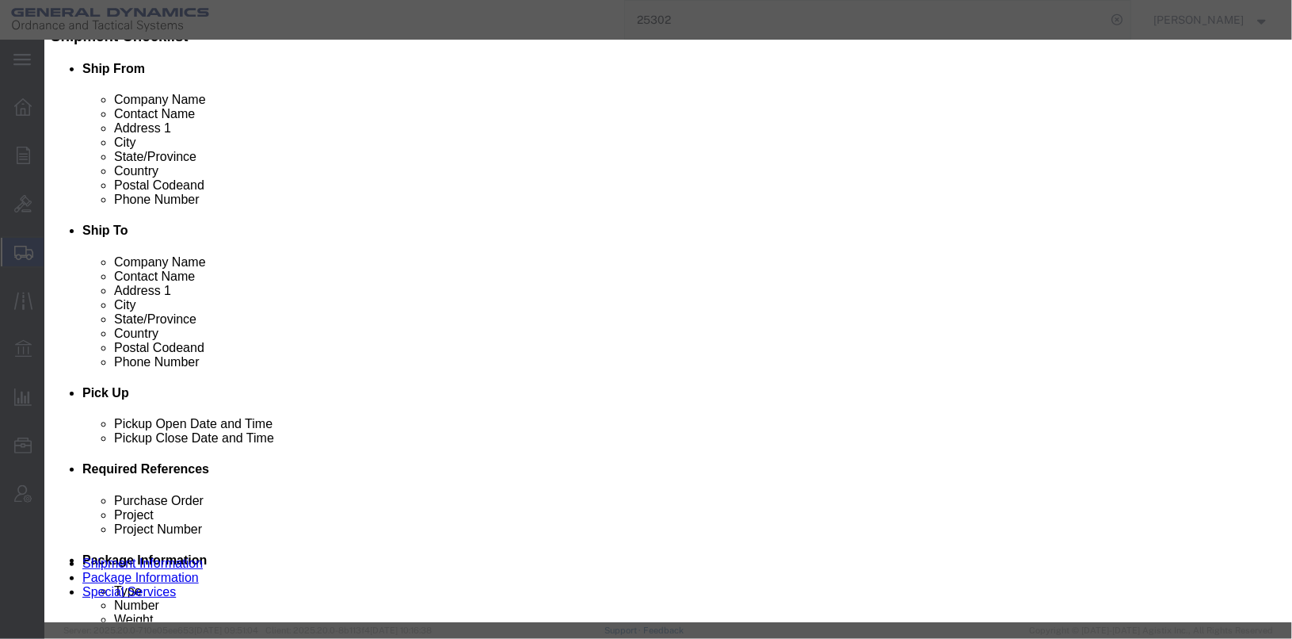
click input "33"
type input "3"
type input "150"
click label "Total Value"
click input "text"
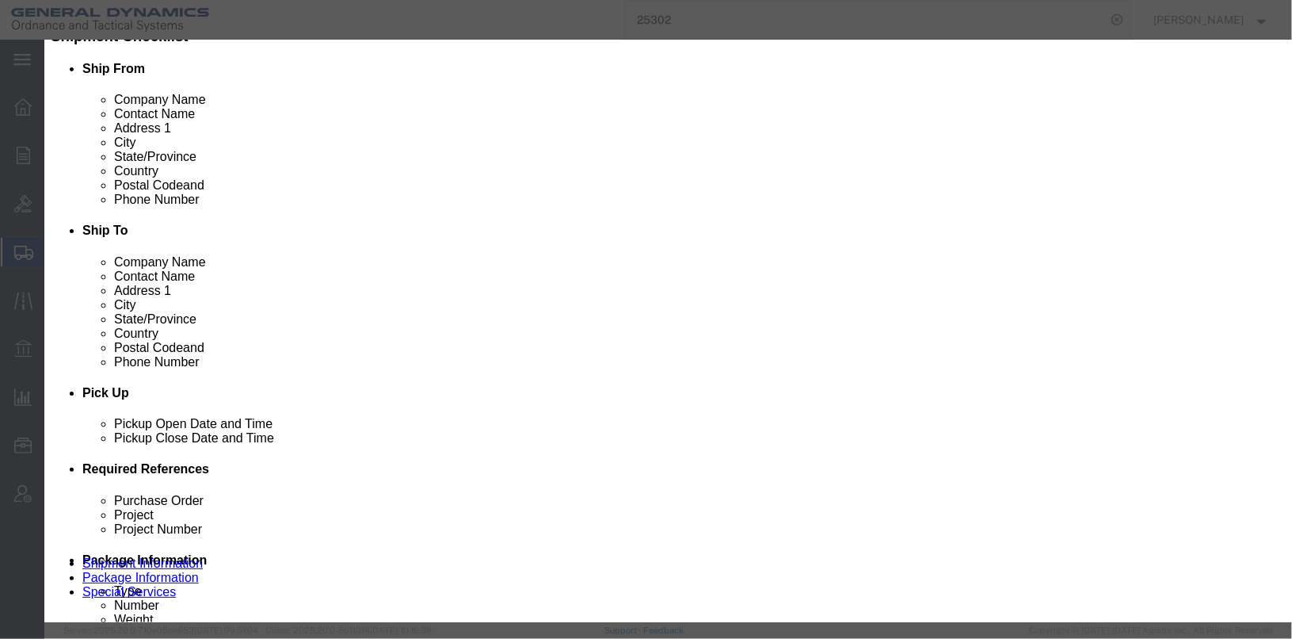
type input "1000"
click div "Product Name CARTRIDGE ASS'Y, 30MM, PGU-15A/B Pieces 150 Select Bag Barrels 100…"
click textarea "CARTRIDGE ASS'Y, 30MM, PGU-15A/B"
type textarea "CARTRIDGE ASS'Y, 30MM, PGU-15A/B LOT#OLM25J840-002 5 CANS 30 RDS EA NSN# 1305-0…"
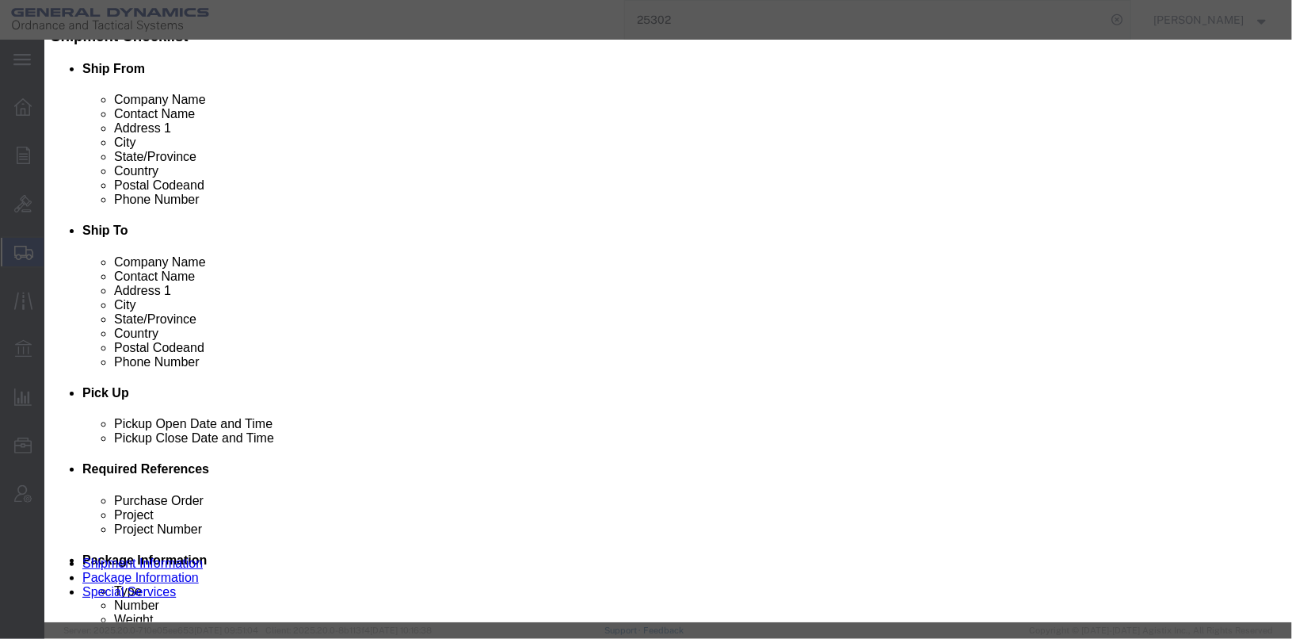
click input "UN0417"
drag, startPoint x: 420, startPoint y: 131, endPoint x: 365, endPoint y: 128, distance: 54.7
click div "UN # 0417 0"
type input "0339"
click input "text"
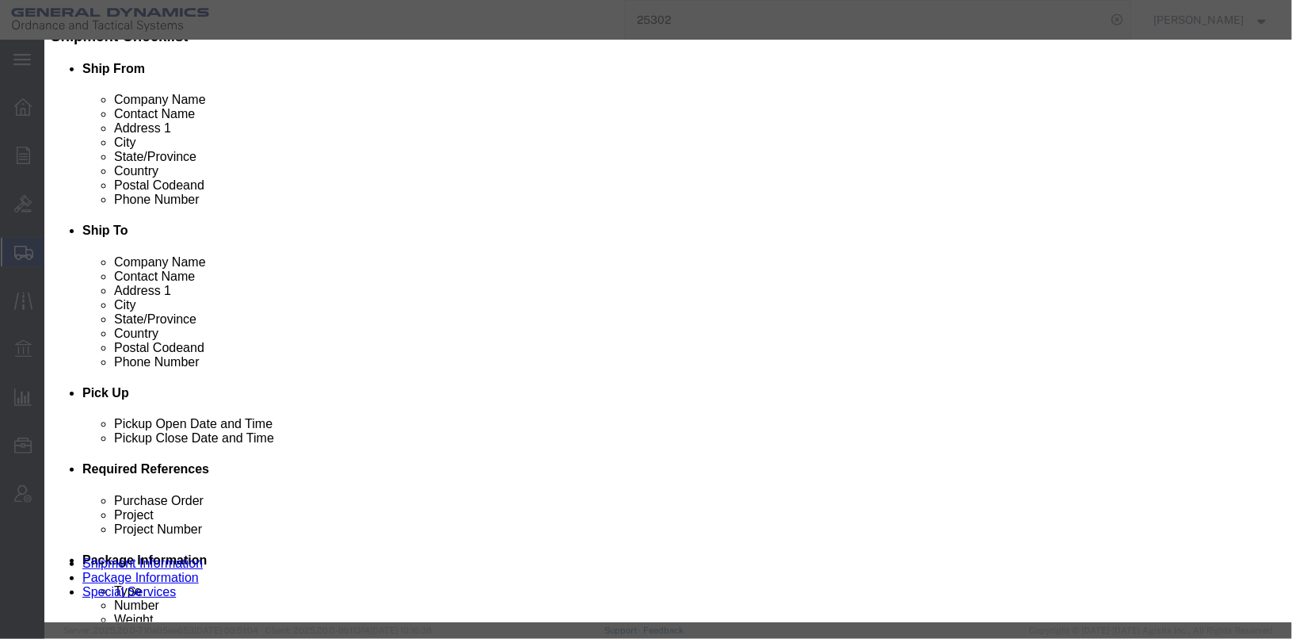
type input "EX2013120901"
click select "Select 1 Explosive 1.1 Explosive 1.2 Explosive 1.3 Explosive 1.4 Explosive 1.5 …"
select select "1.4 Explosive"
click select "Select 1 Explosive 1.1 Explosive 1.2 Explosive 1.3 Explosive 1.4 Explosive 1.5 …"
click select "Select A B C D E F G H J K L N S"
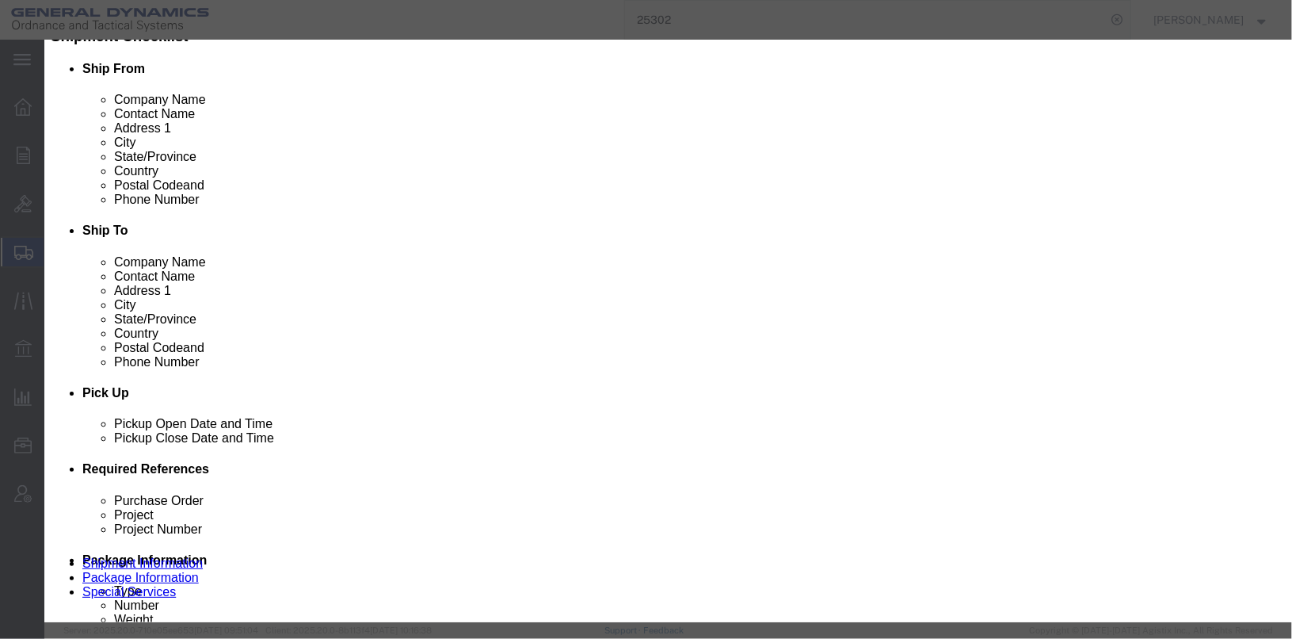
select select "C"
click select "Select A B C D E F G H J K L N S"
drag, startPoint x: 440, startPoint y: 250, endPoint x: 365, endPoint y: 238, distance: 75.4
click div "Proper Shipping Name CARTRIDGES FOR WEAPONS, INERT PROJECTILE UN # 0339 0 Class…"
type input "5"
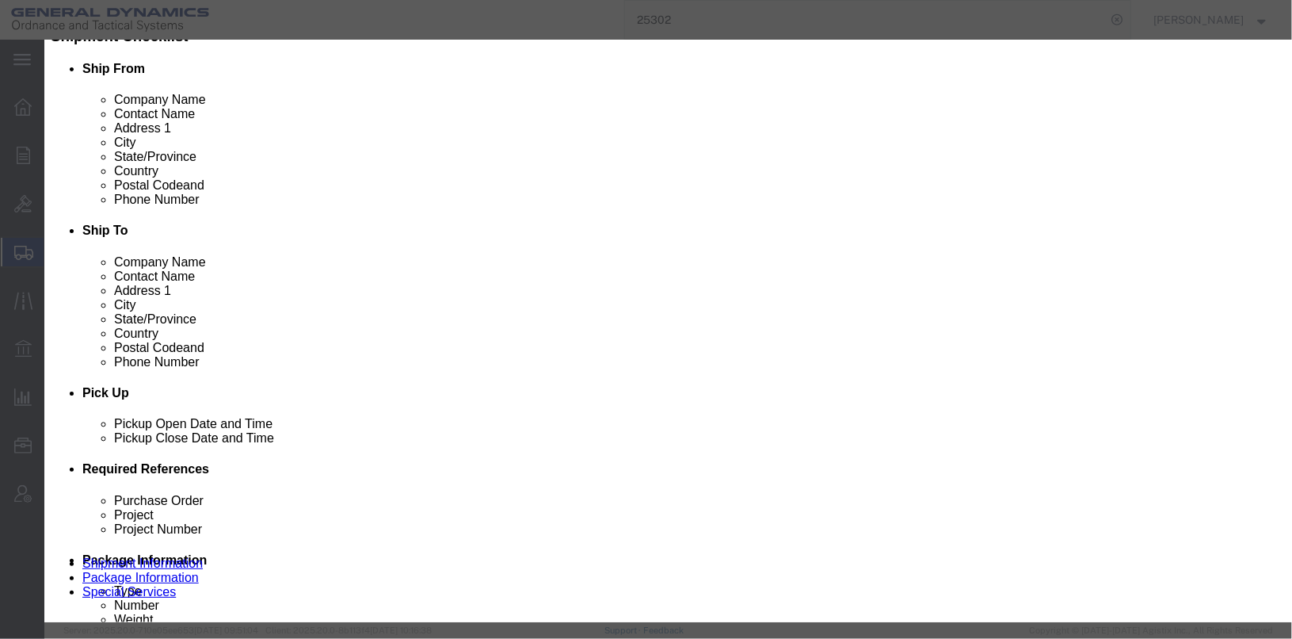
click label "No. packages"
click select "Select 1 - Drums 2 - Reserved 3 - Jerricans 4 - Boxes 5 - Bags 6 - Composite Pa…"
select select "BOXES"
click select "Select 1 - Drums 2 - Reserved 3 - Jerricans 4 - Boxes 5 - Bags 6 - Composite Pa…"
click select "Container Material A - Steel (all types and surface treatments) B - Aluminum C …"
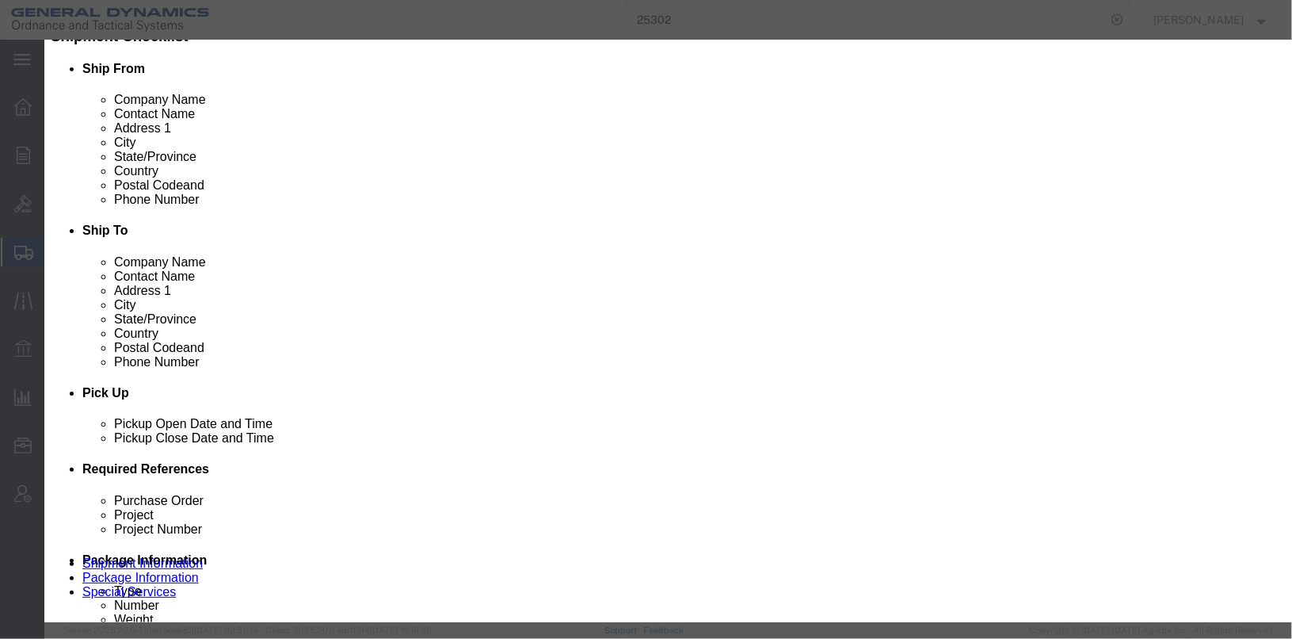
select select "STEEL_IATA"
click select "Container Material A - Steel (all types and surface treatments) B - Aluminum C …"
click input "text"
type input "52"
click select "Select kgs lbs"
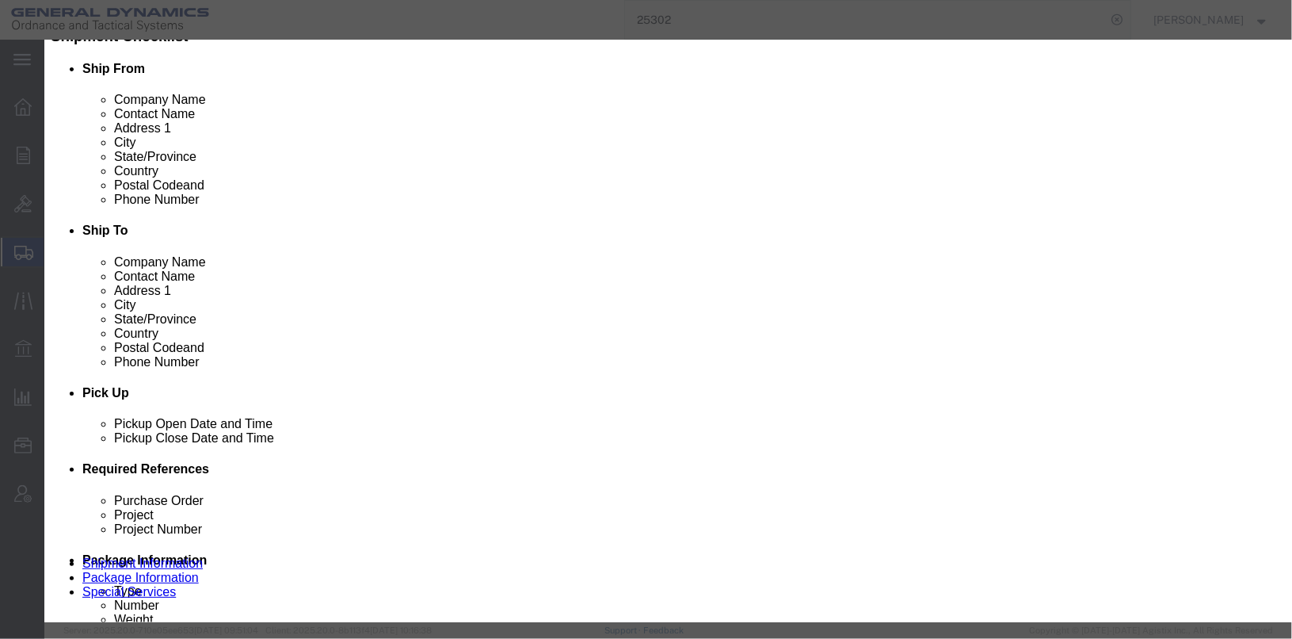
select select "LBS"
click select "Select kgs lbs"
click select "Packaging Group I II III"
click div "Contact Name"
click input "text"
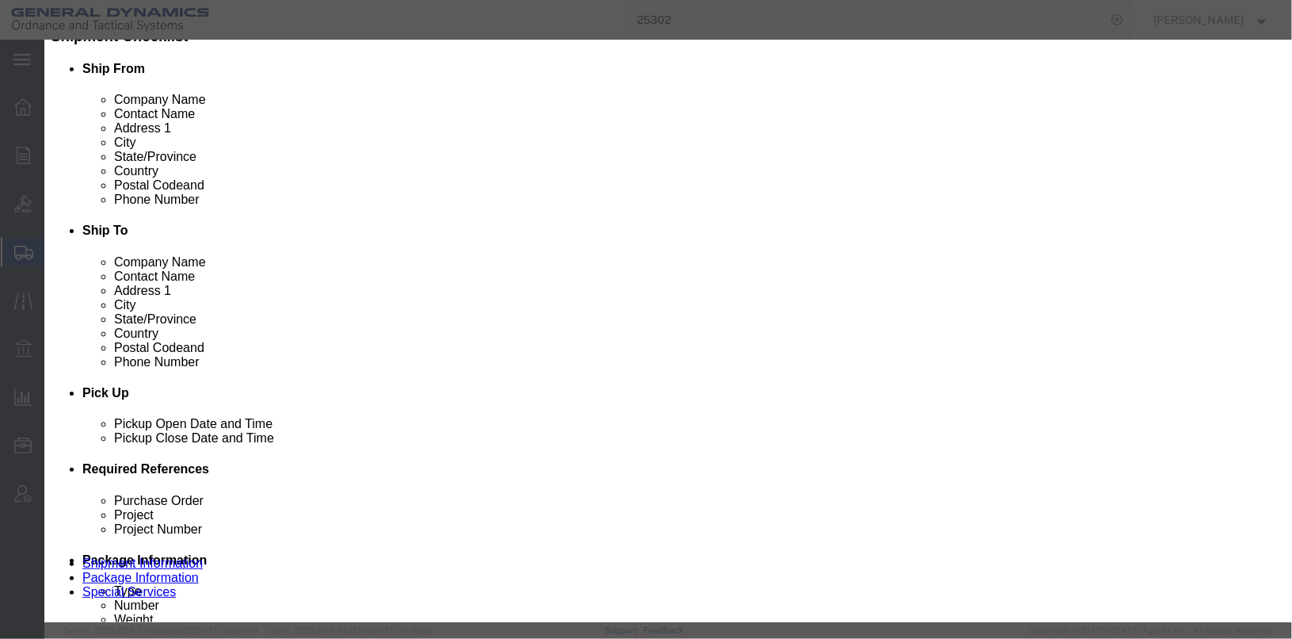
type input "CHEMTREC ACCT#CCN9244"
select select
type input "CHEMTREC"
type input "8004249300"
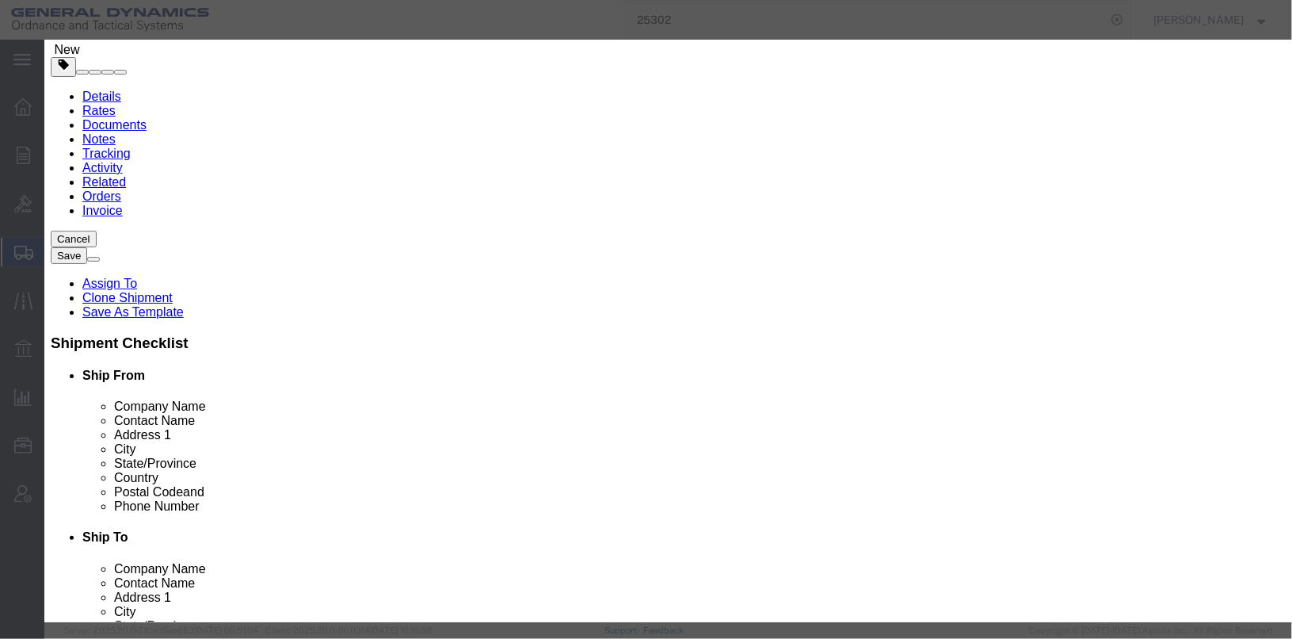
scroll to position [145, 0]
click div "Description CARTRIDGE ASS'Y, 30MM, PGU-15A/B LOT#OLM25J840-002 5 CANS 30 RDS EA…"
click button "Save & Close"
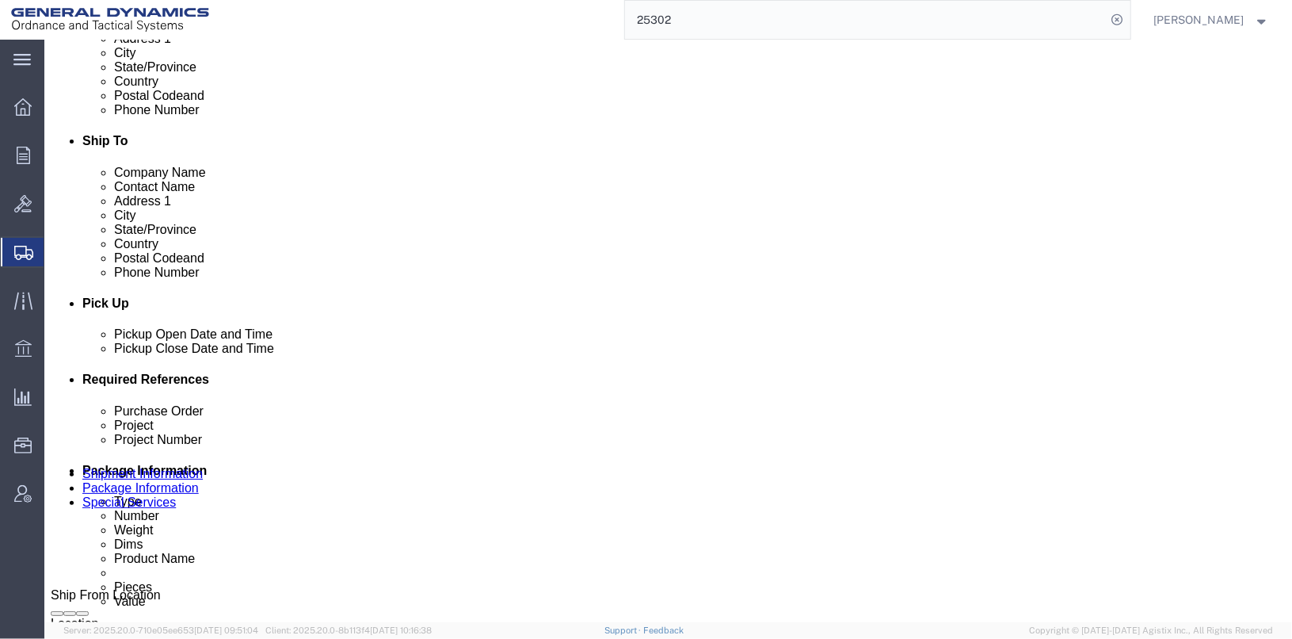
scroll to position [486, 0]
click div "Pieces: 150.00 Each Total value: 1000.00 USD HAZMAT"
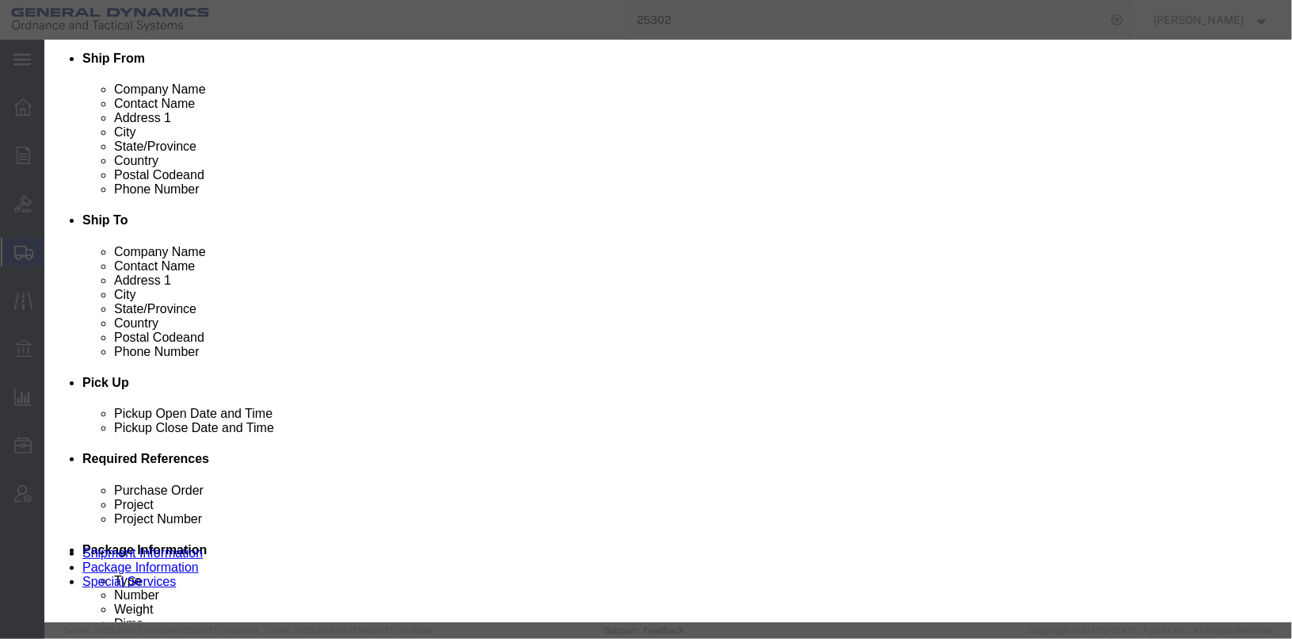
scroll to position [464, 0]
click button "Save & Close"
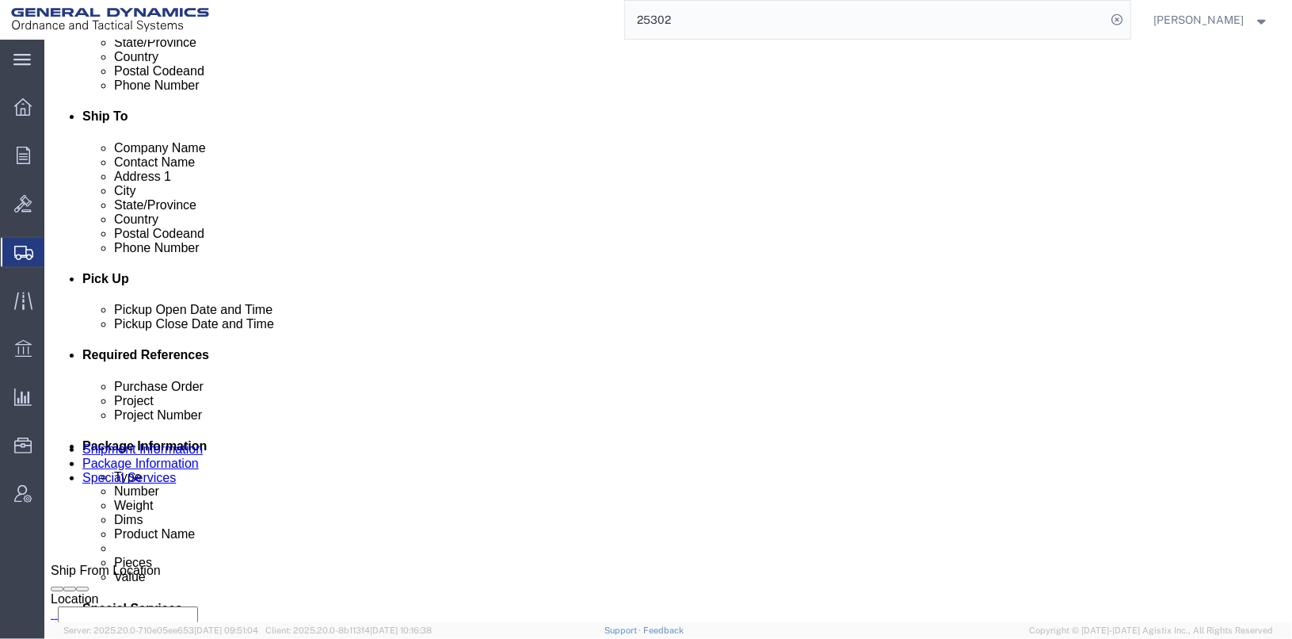
scroll to position [536, 0]
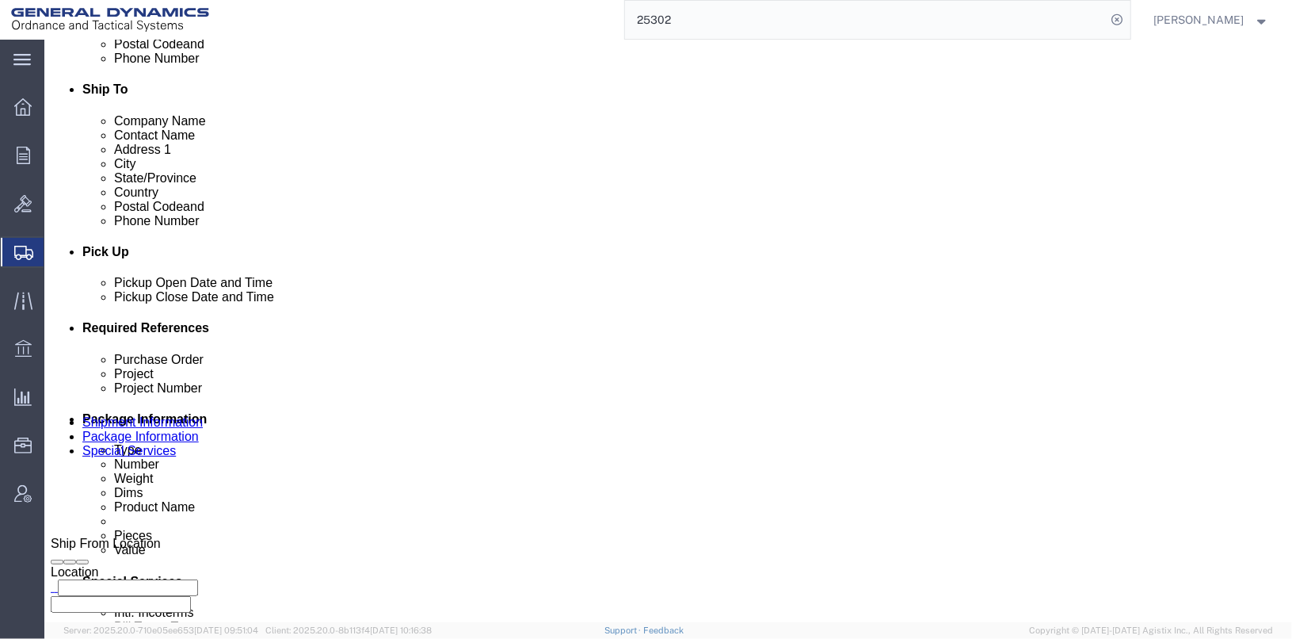
click button "Continue"
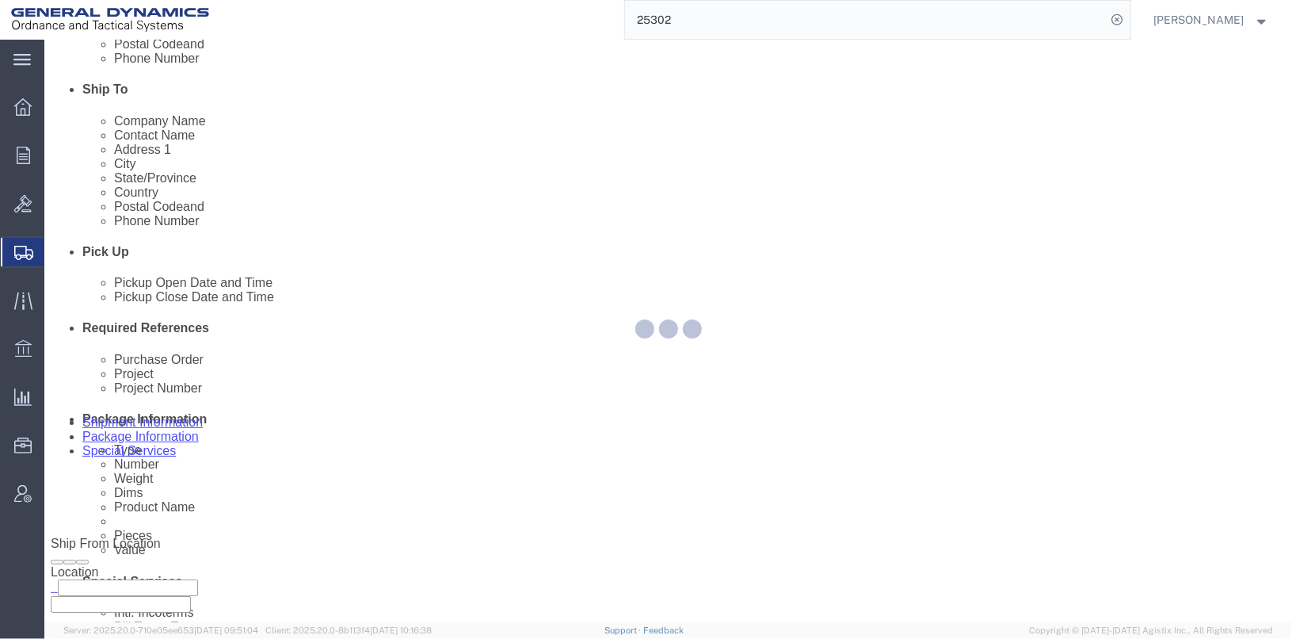
select select
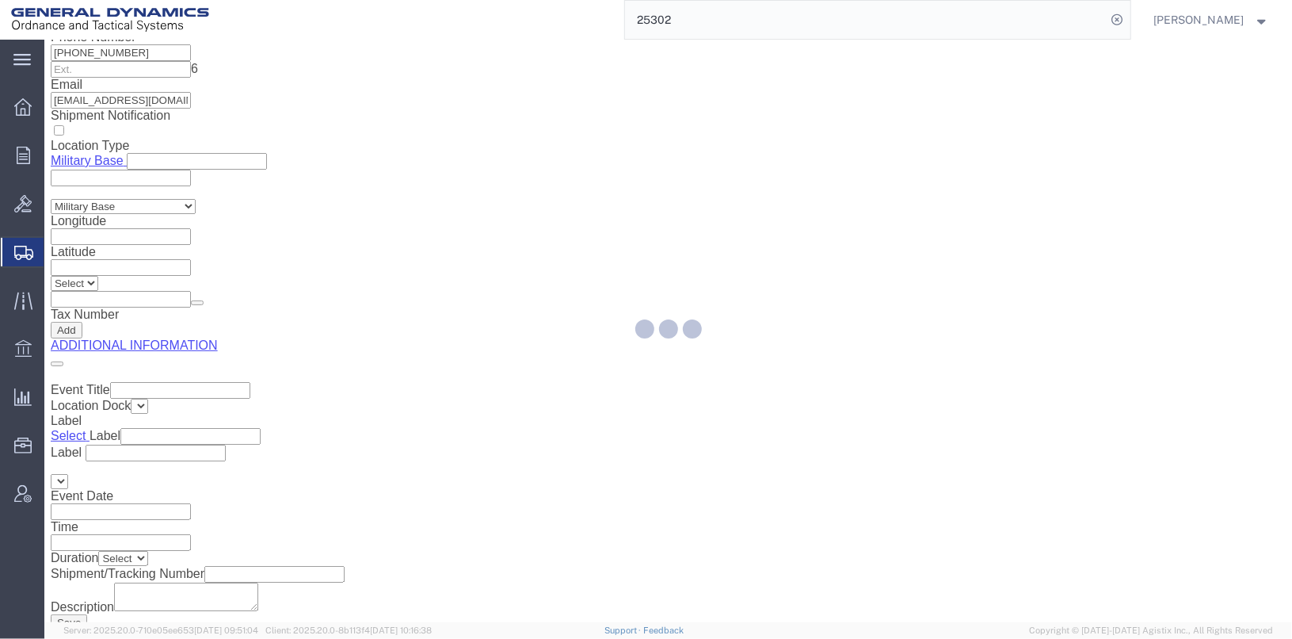
scroll to position [75, 0]
select select "DEPARTMENT"
select select "1763975"
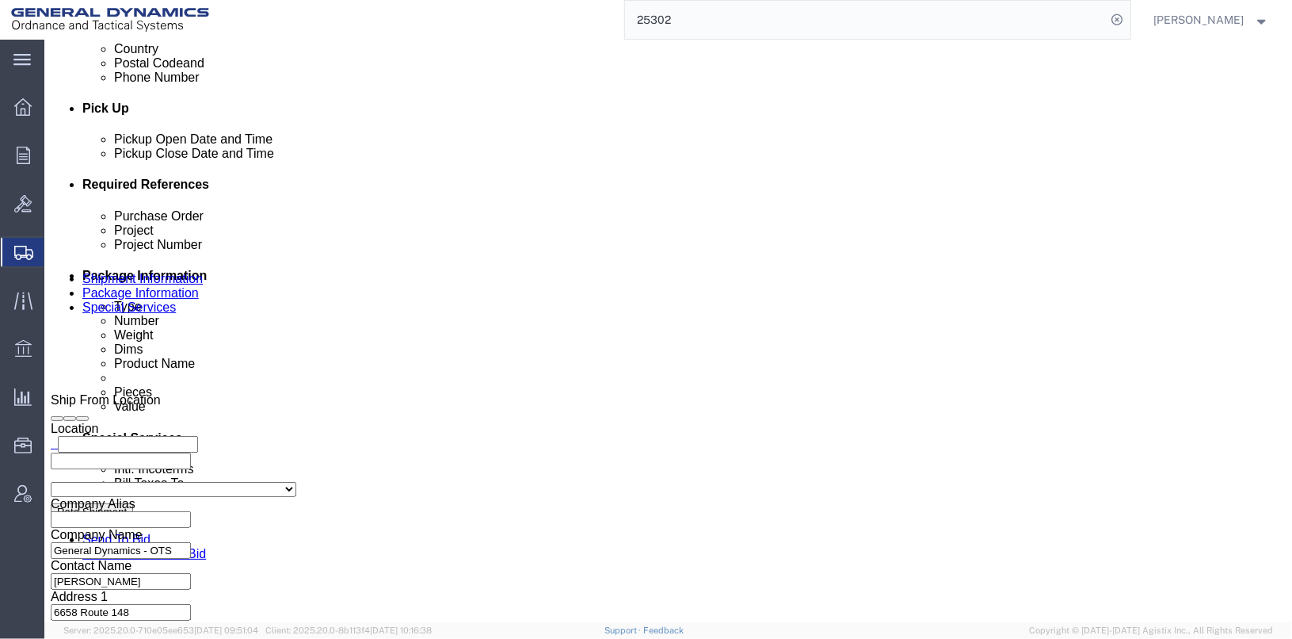
scroll to position [671, 0]
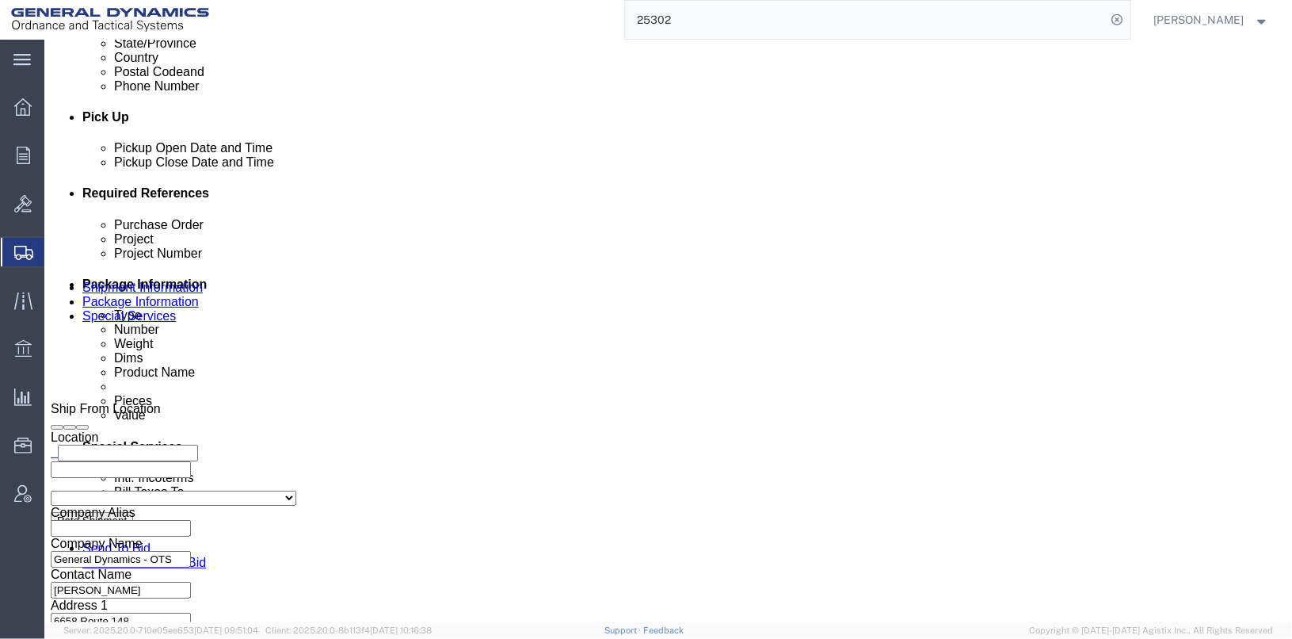
click select "Select Recipient Account Sender/Shipper Third Party Account"
select select "SHIP"
click select "Select Recipient Account Sender/Shipper Third Party Account"
click button "Save"
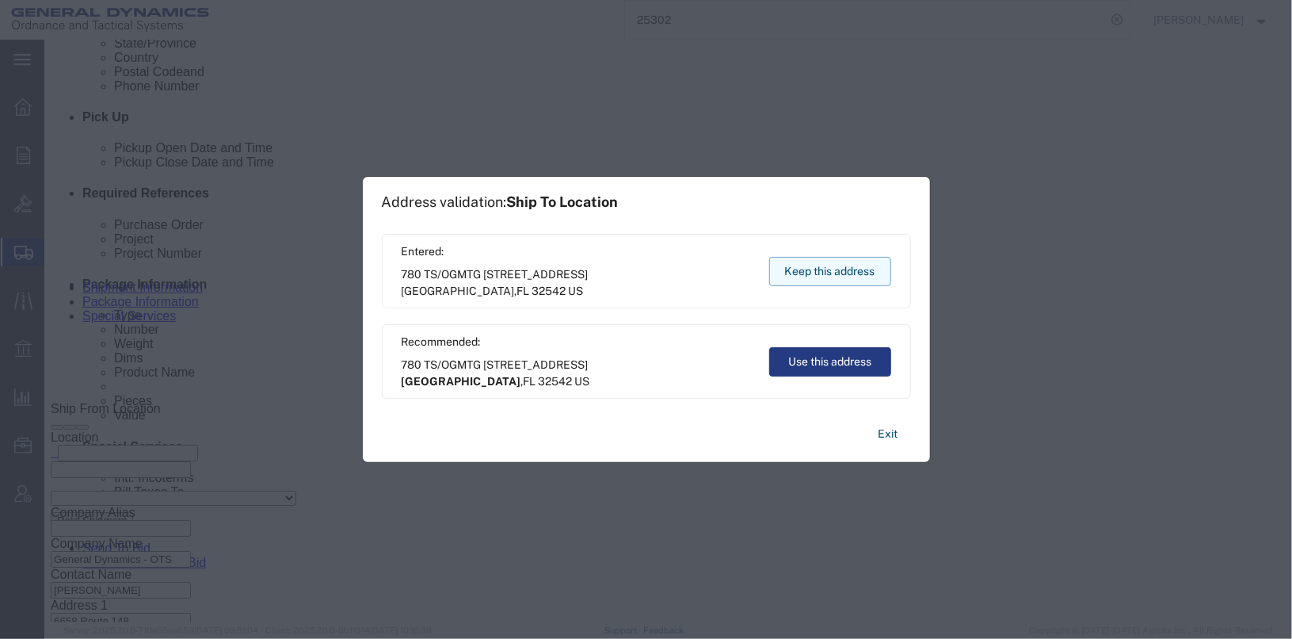
click at [817, 263] on button "Keep this address" at bounding box center [830, 271] width 122 height 29
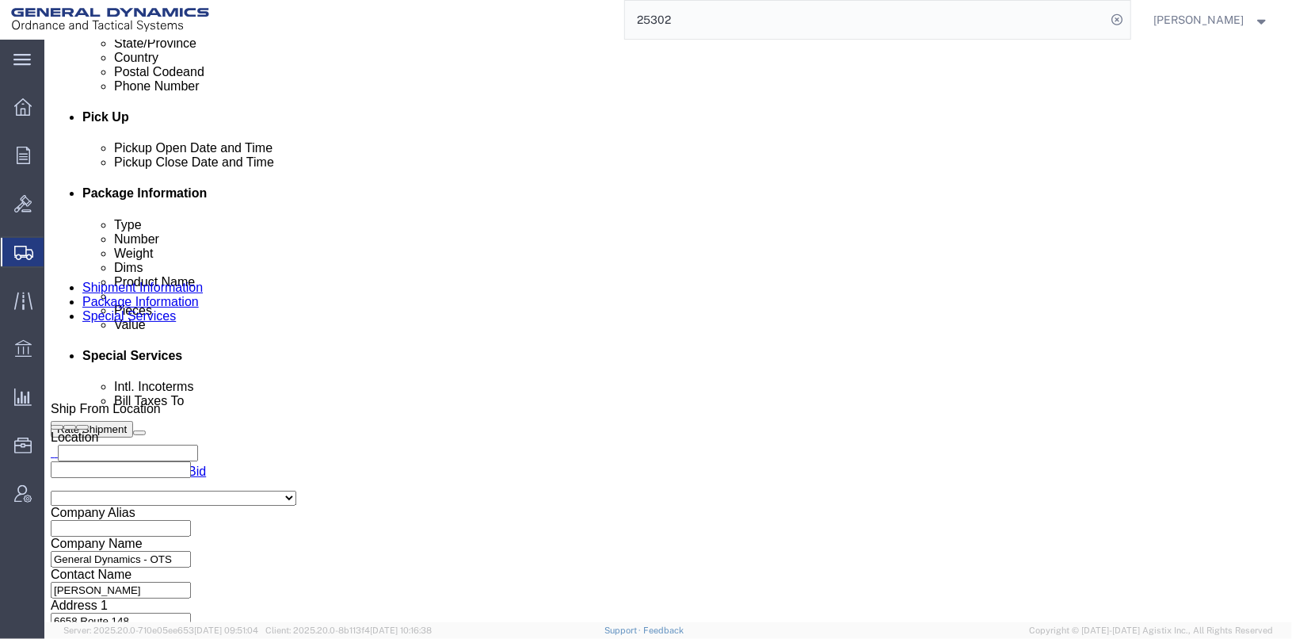
click icon
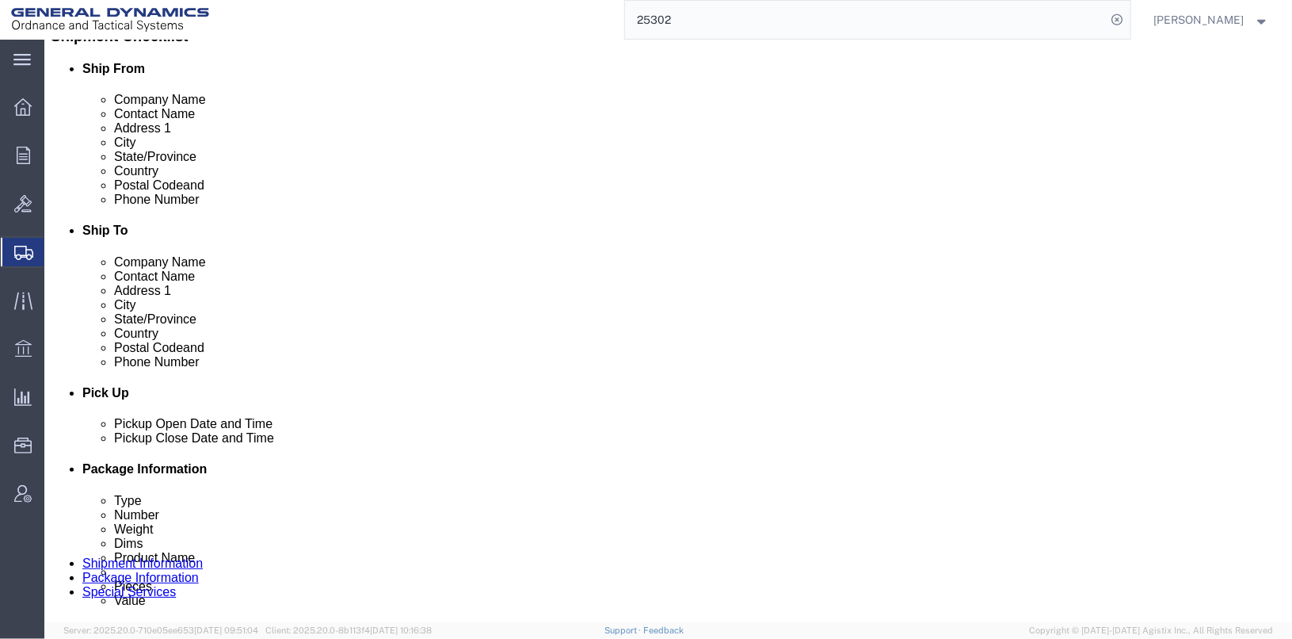
scroll to position [116, 0]
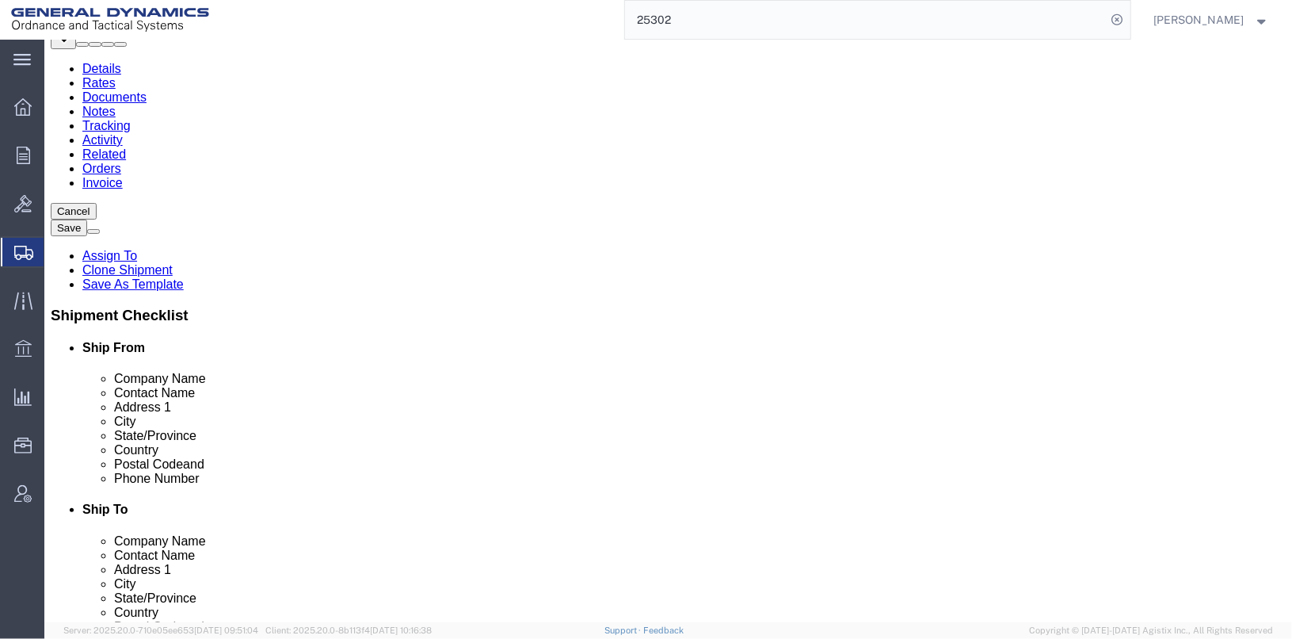
click button "Save"
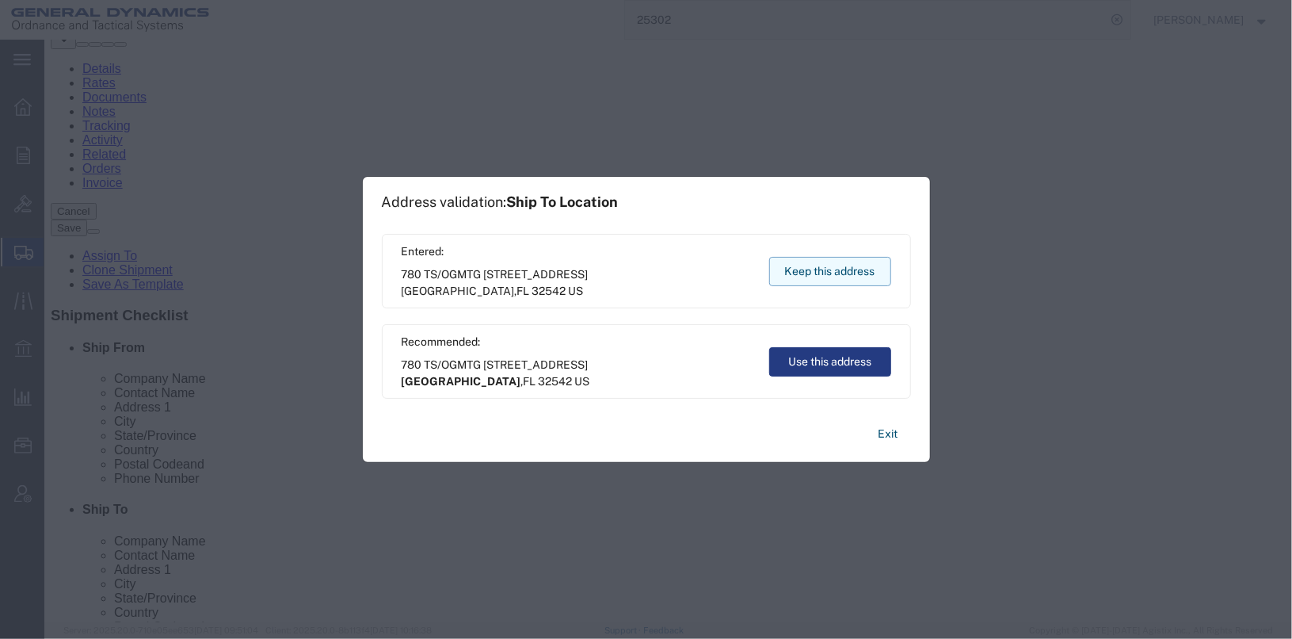
click at [850, 268] on button "Keep this address" at bounding box center [830, 271] width 122 height 29
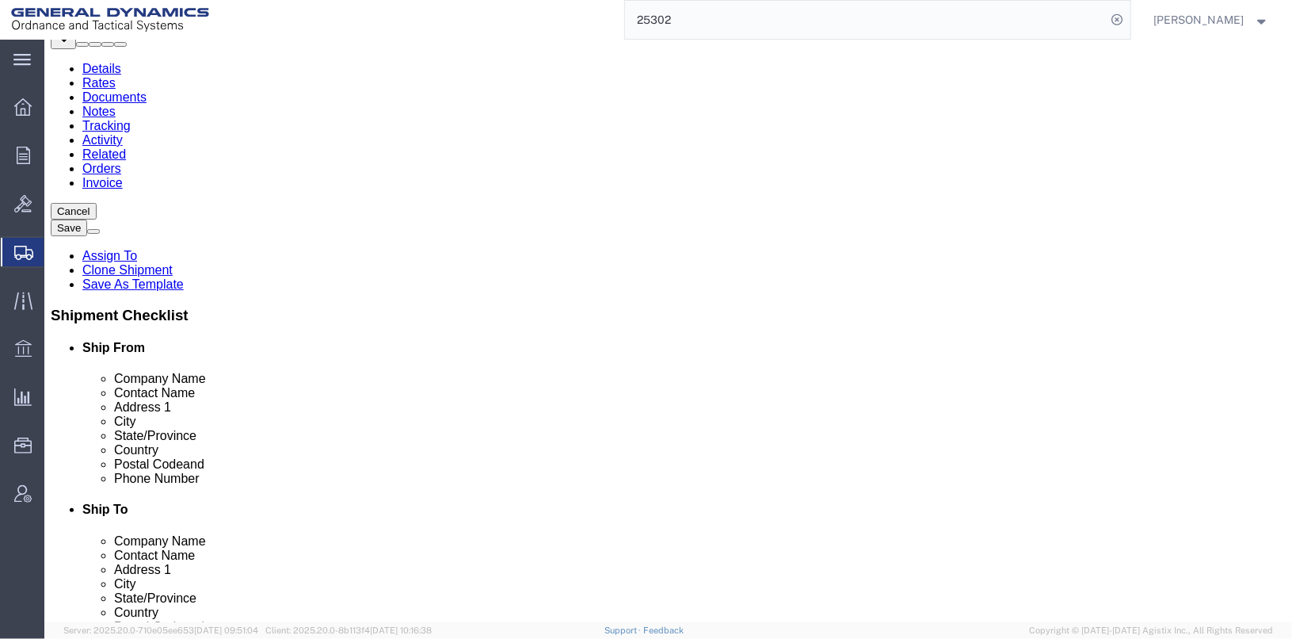
click button "Save"
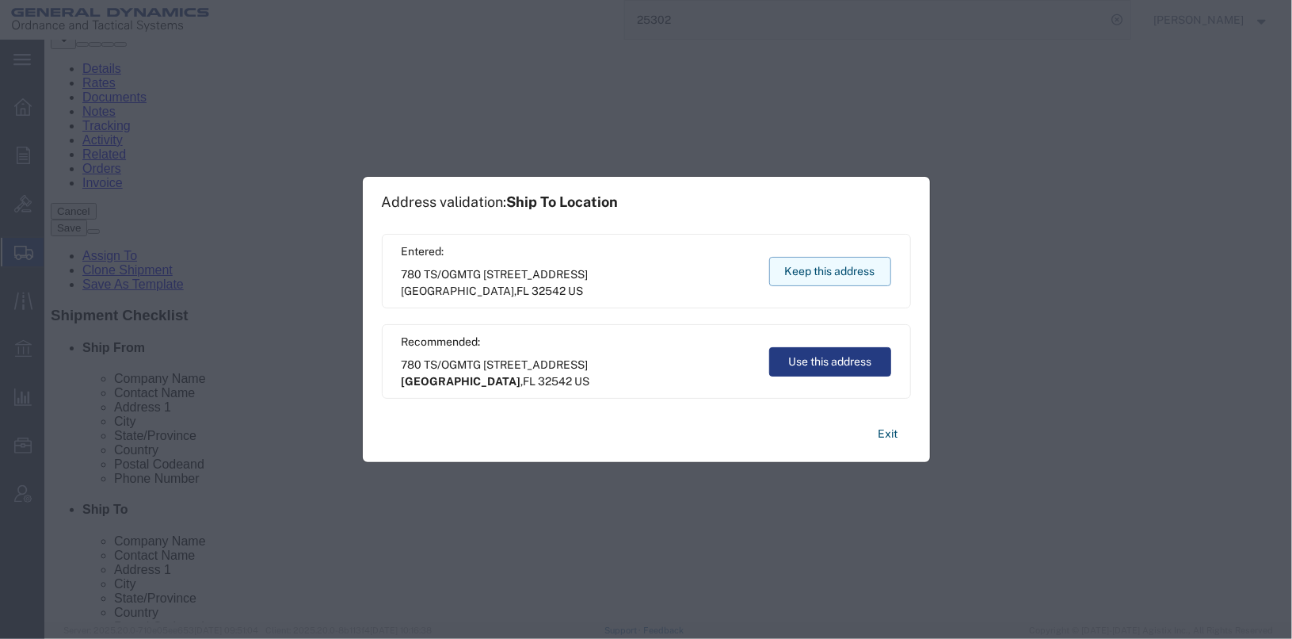
drag, startPoint x: 833, startPoint y: 265, endPoint x: 788, endPoint y: 225, distance: 60.1
click at [833, 265] on button "Keep this address" at bounding box center [830, 271] width 122 height 29
